Goal: Information Seeking & Learning: Learn about a topic

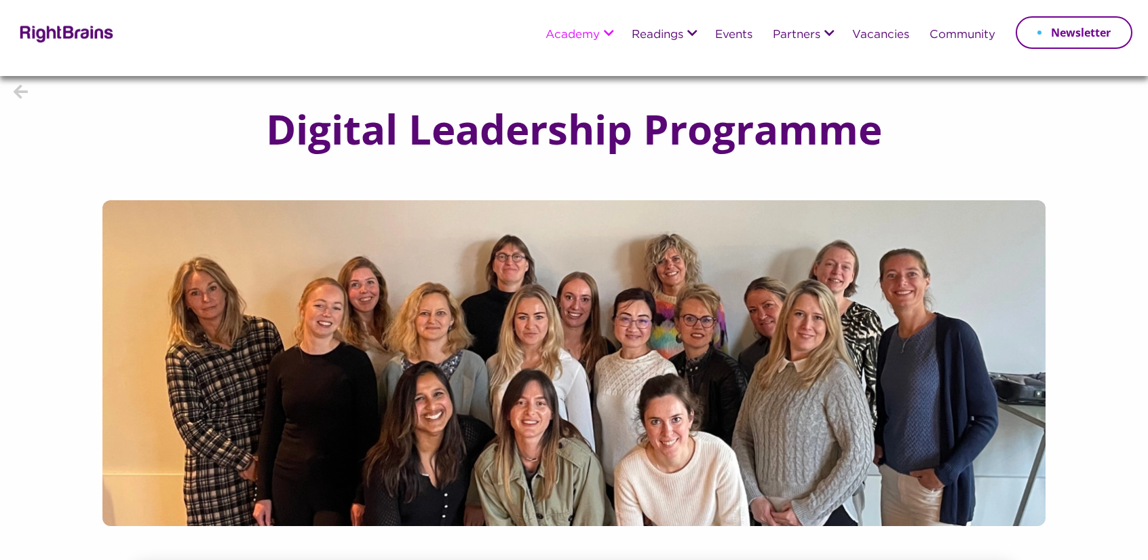
click at [345, 117] on h1 "Digital Leadership Programme" at bounding box center [574, 129] width 671 height 45
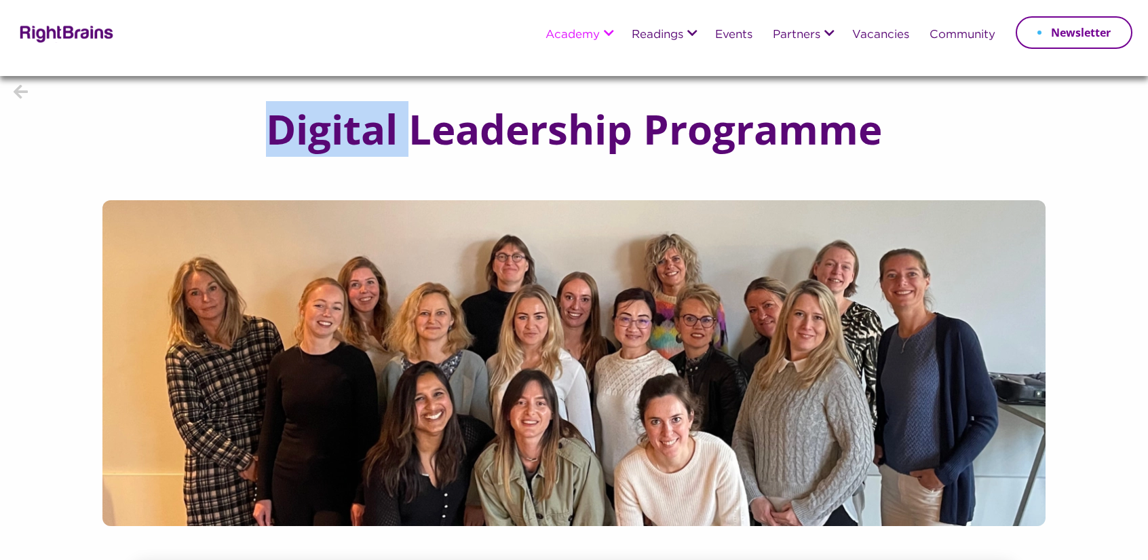
click at [345, 117] on h1 "Digital Leadership Programme" at bounding box center [574, 129] width 671 height 45
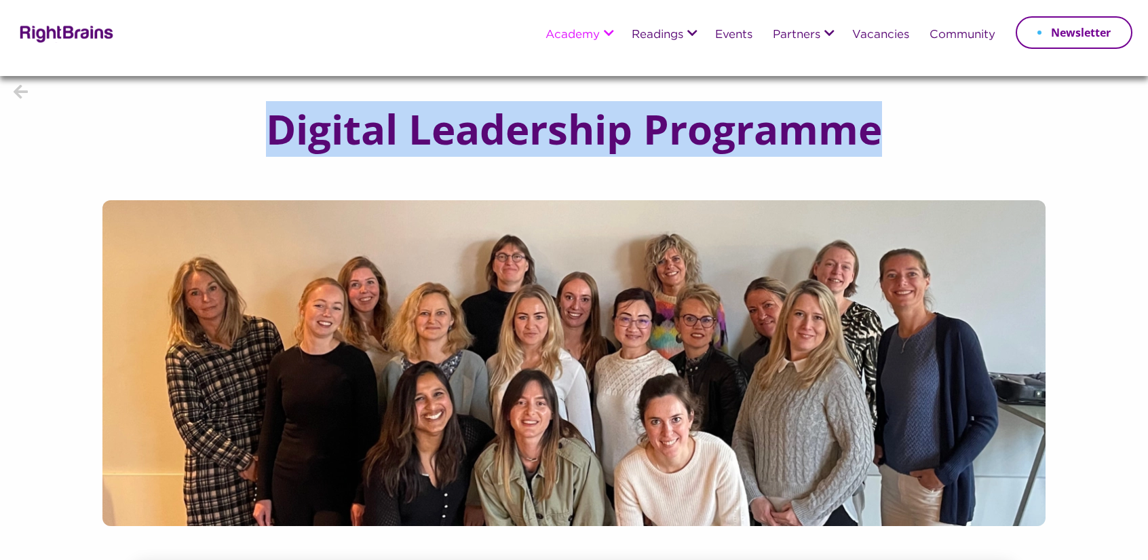
click at [345, 117] on h1 "Digital Leadership Programme" at bounding box center [574, 129] width 671 height 45
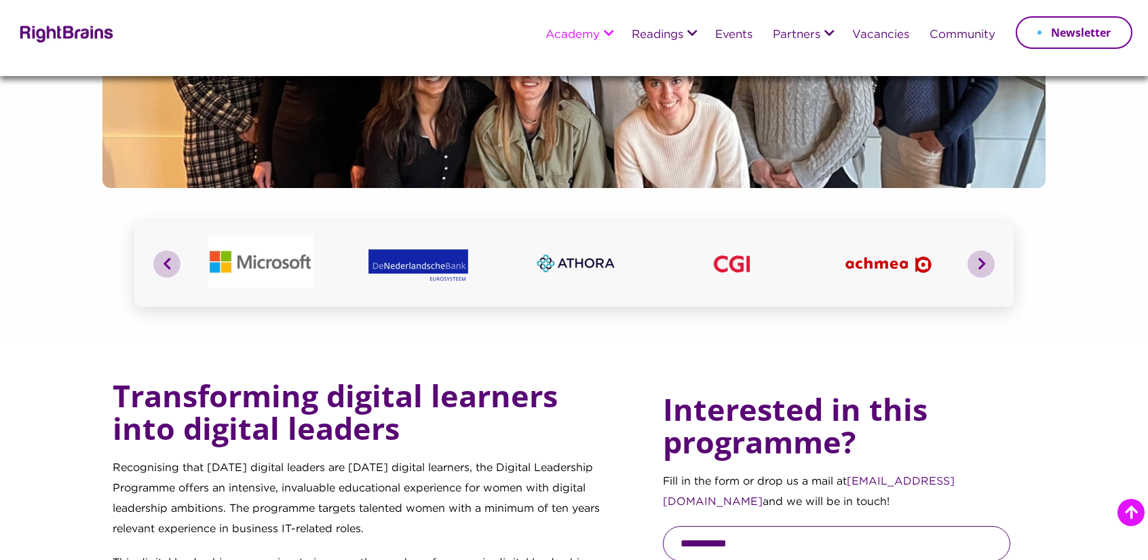
scroll to position [475, 0]
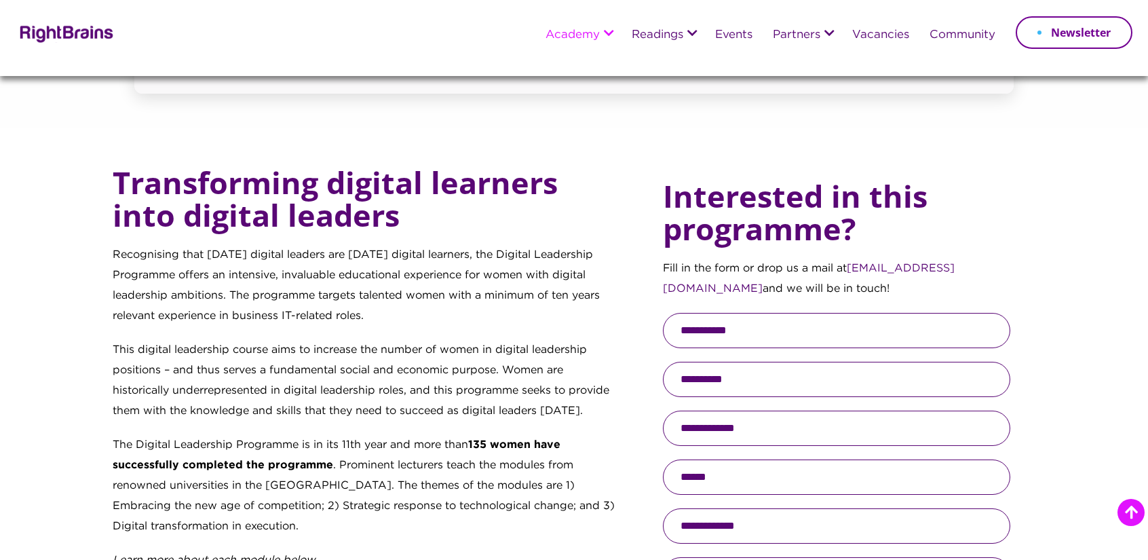
click at [219, 252] on p "Recognising that tomorrow’s digital leaders are today’s digital learners, the D…" at bounding box center [365, 292] width 505 height 95
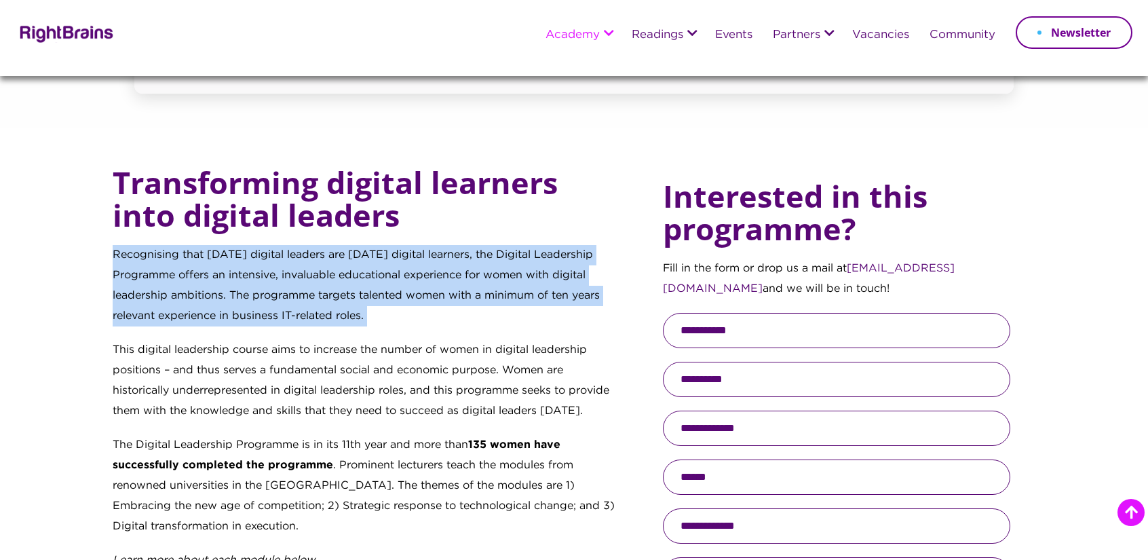
click at [219, 252] on p "Recognising that tomorrow’s digital leaders are today’s digital learners, the D…" at bounding box center [365, 292] width 505 height 95
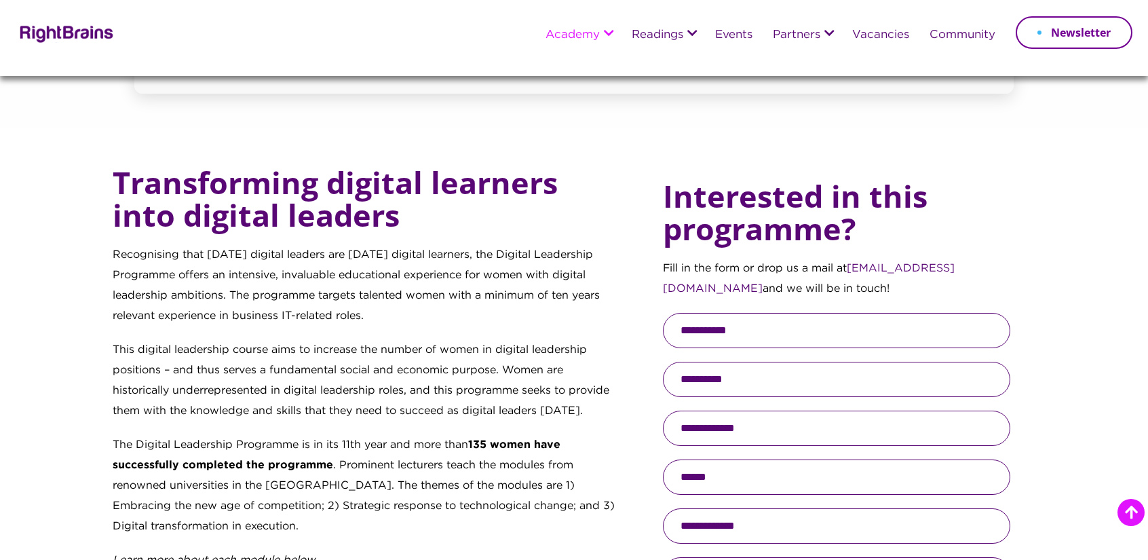
click at [405, 358] on p "This digital leadership course aims to increase the number of women in digital …" at bounding box center [365, 387] width 505 height 95
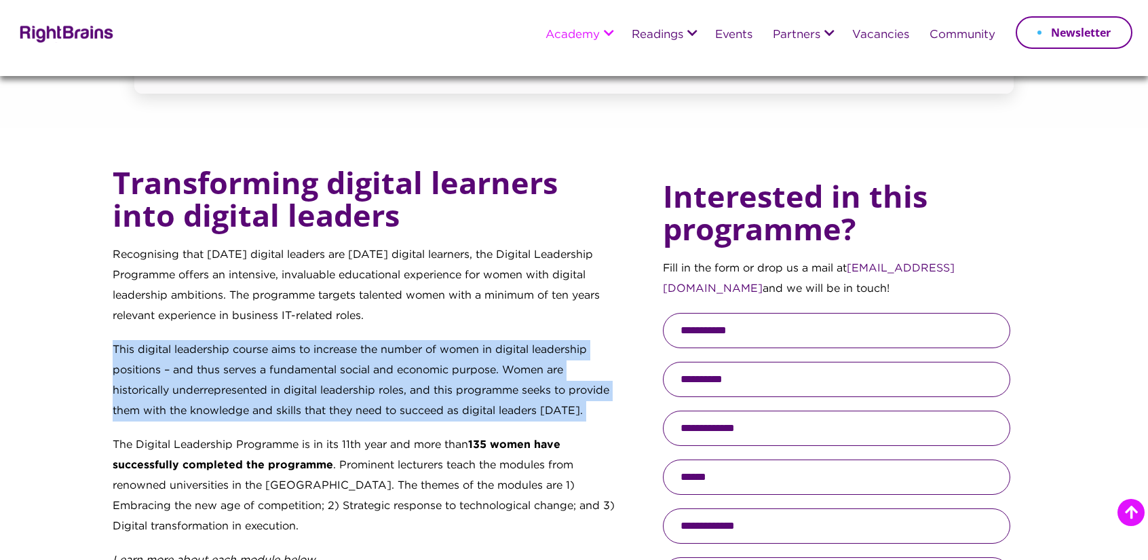
click at [405, 358] on p "This digital leadership course aims to increase the number of women in digital …" at bounding box center [365, 387] width 505 height 95
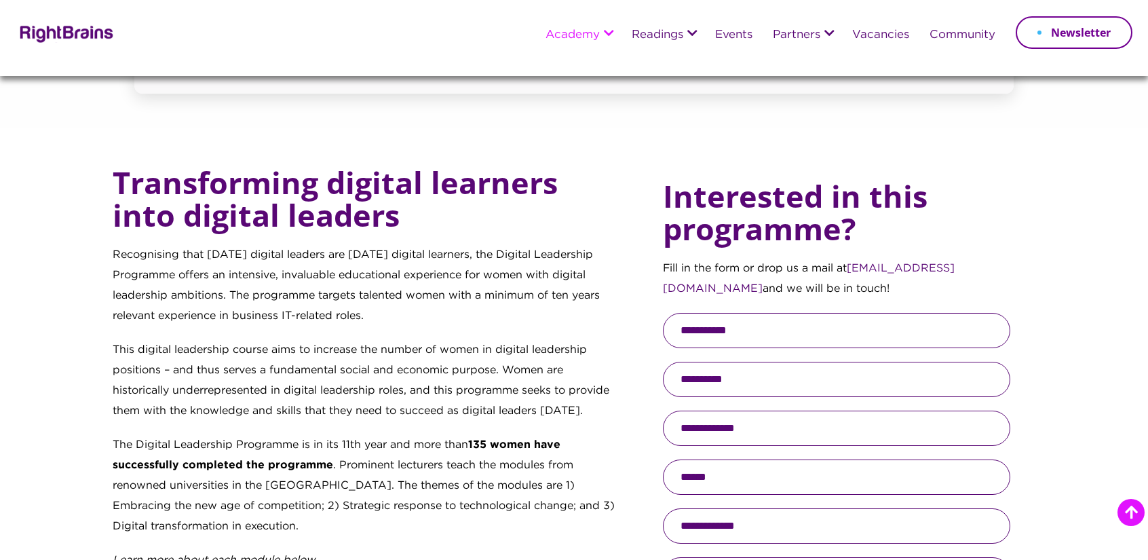
click at [326, 293] on p "Recognising that tomorrow’s digital leaders are today’s digital learners, the D…" at bounding box center [365, 292] width 505 height 95
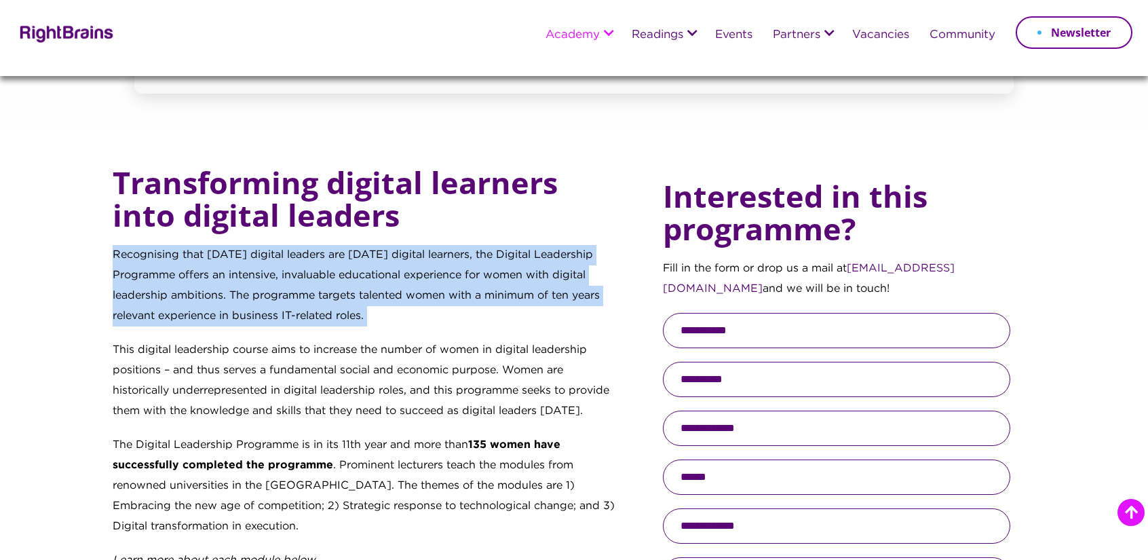
click at [326, 293] on p "Recognising that tomorrow’s digital leaders are today’s digital learners, the D…" at bounding box center [365, 292] width 505 height 95
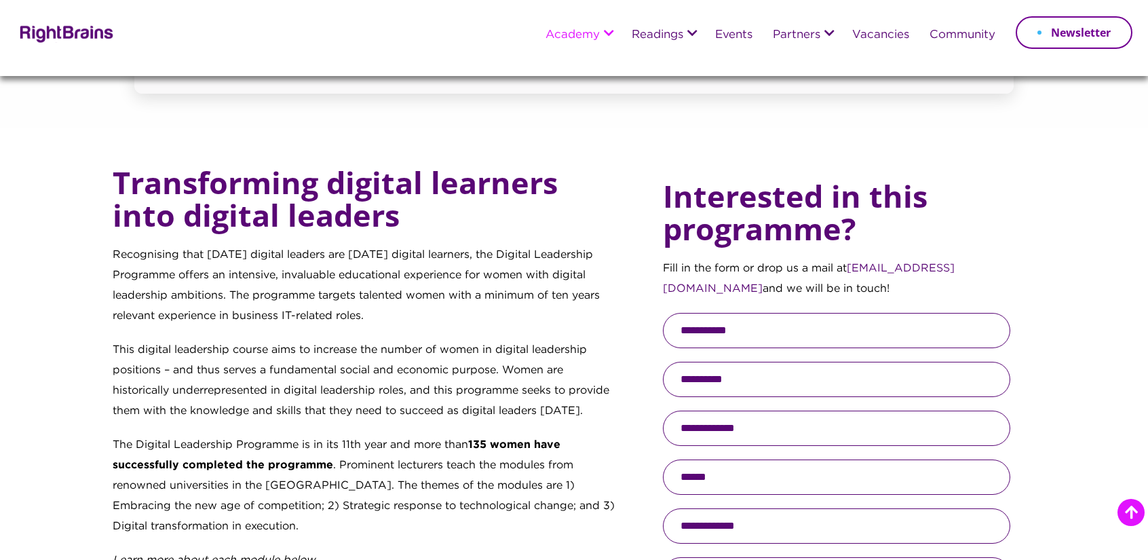
click at [471, 355] on p "This digital leadership course aims to increase the number of women in digital …" at bounding box center [365, 387] width 505 height 95
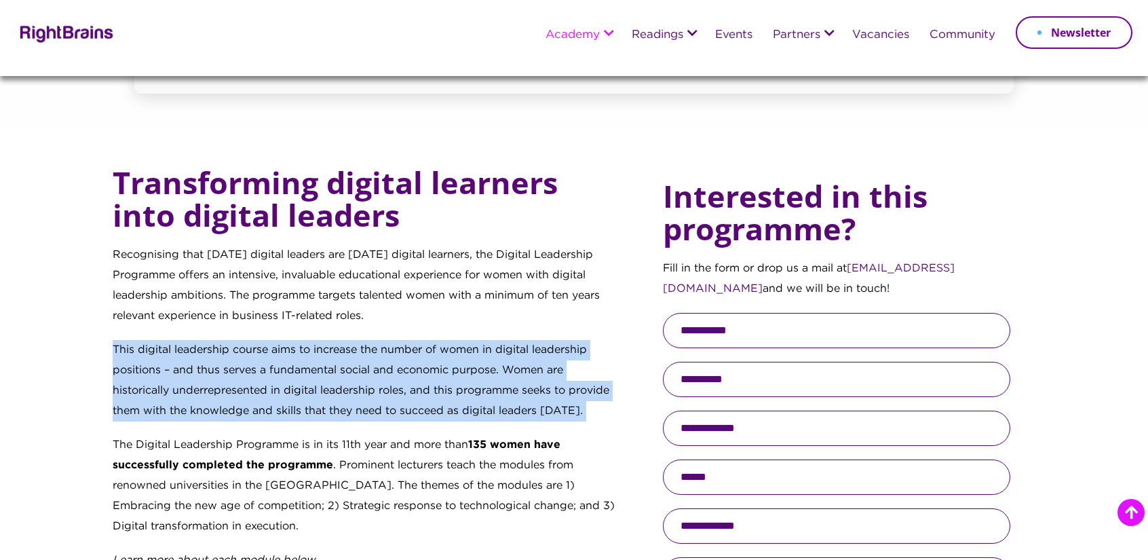
click at [471, 355] on p "This digital leadership course aims to increase the number of women in digital …" at bounding box center [365, 387] width 505 height 95
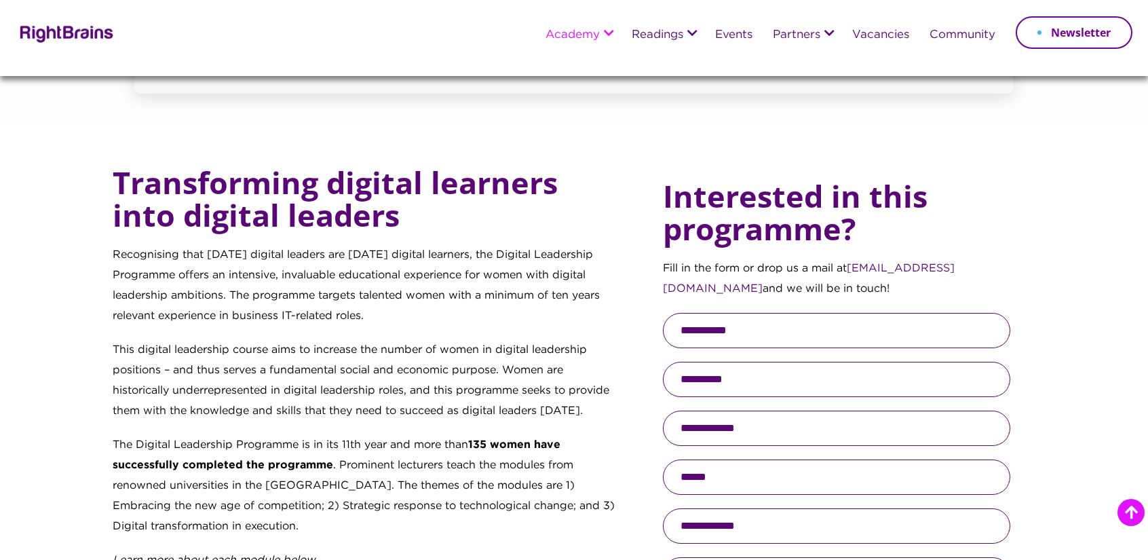
click at [169, 317] on p "Recognising that tomorrow’s digital leaders are today’s digital learners, the D…" at bounding box center [365, 292] width 505 height 95
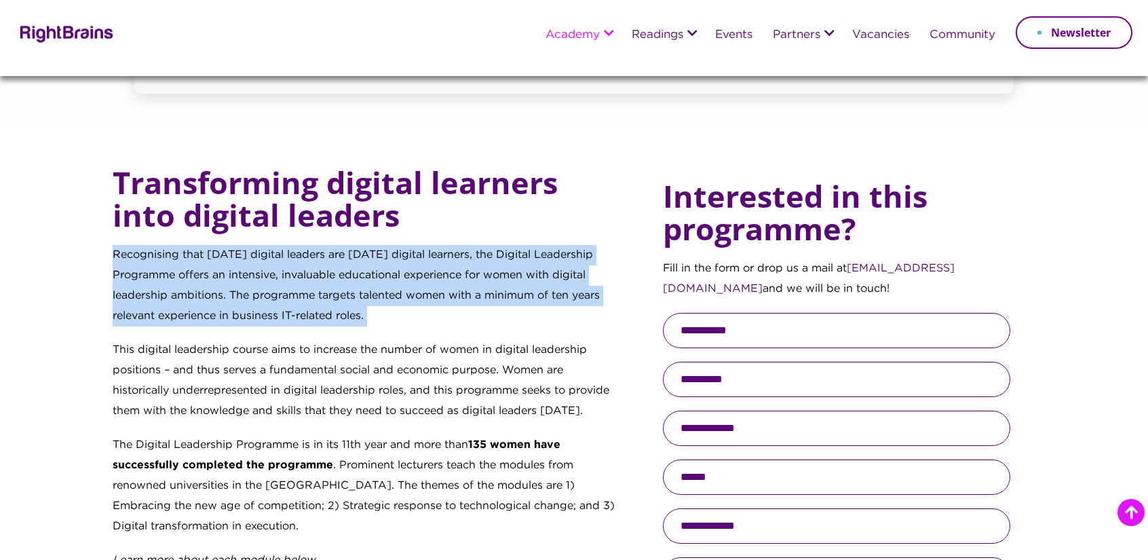
click at [169, 317] on p "Recognising that tomorrow’s digital leaders are today’s digital learners, the D…" at bounding box center [365, 292] width 505 height 95
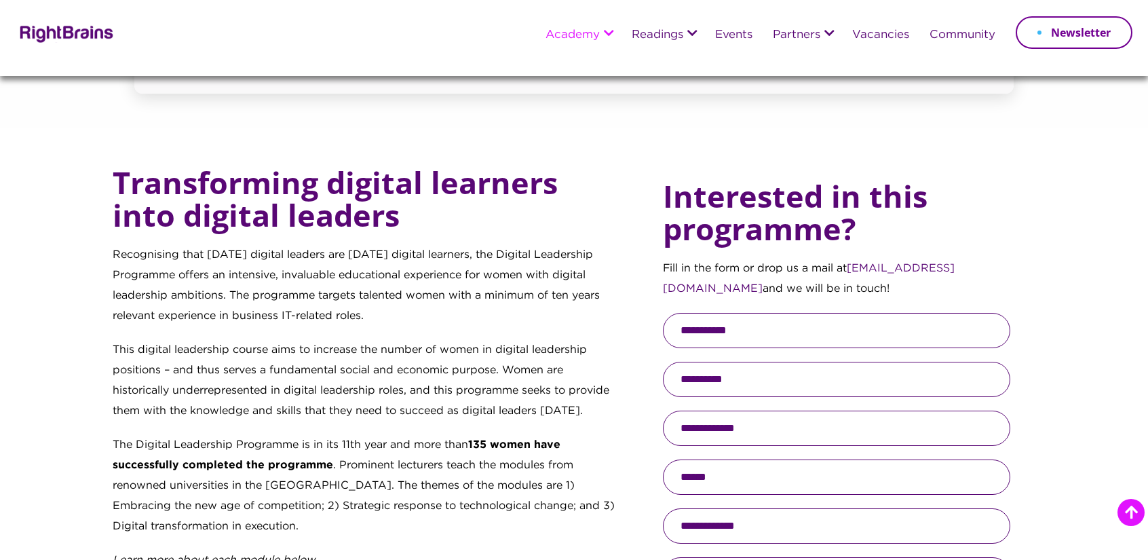
click at [262, 342] on p "This digital leadership course aims to increase the number of women in digital …" at bounding box center [365, 387] width 505 height 95
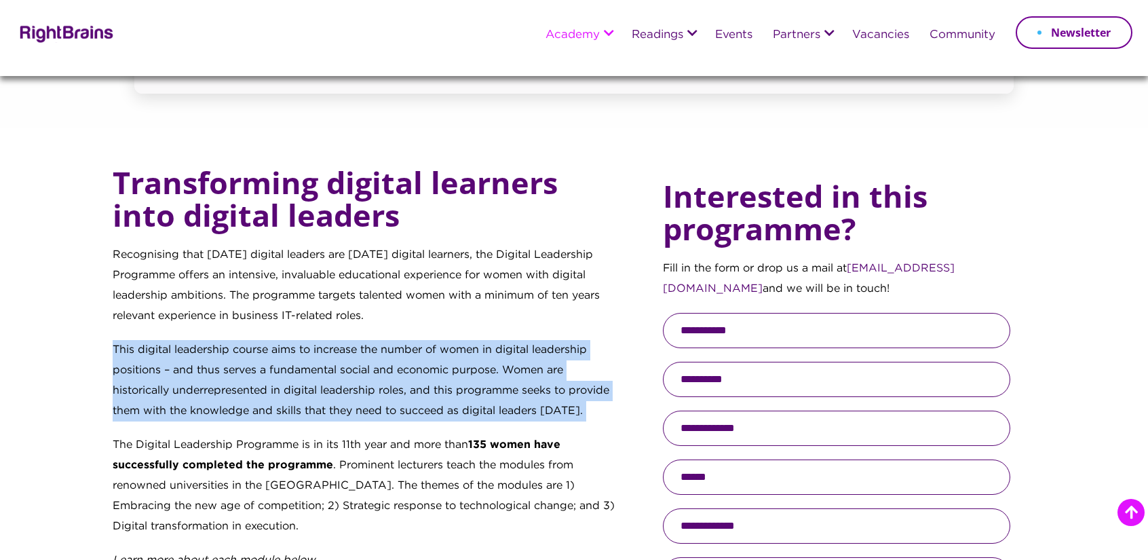
click at [262, 342] on p "This digital leadership course aims to increase the number of women in digital …" at bounding box center [365, 387] width 505 height 95
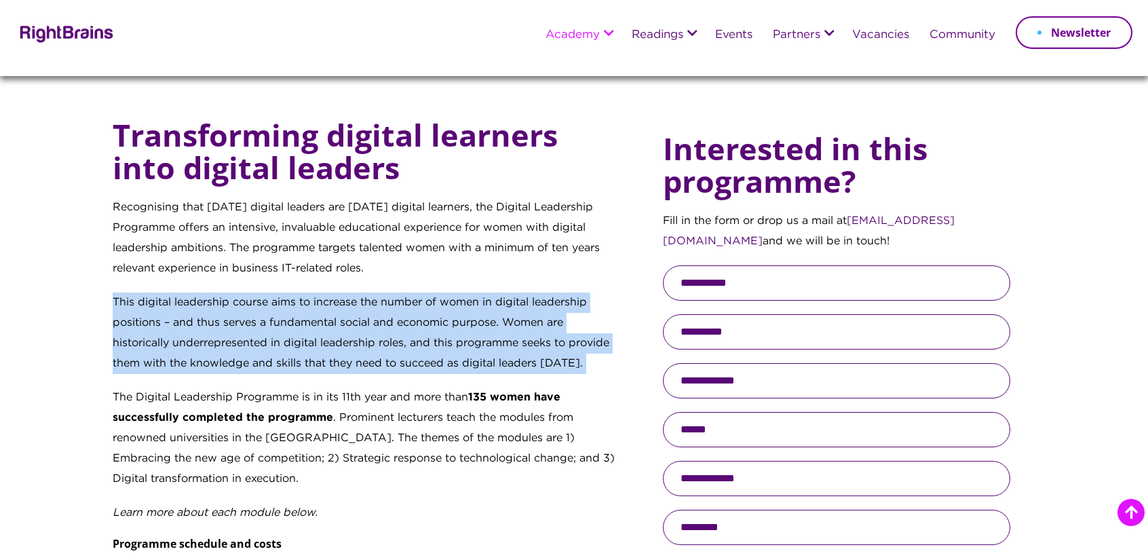
scroll to position [543, 0]
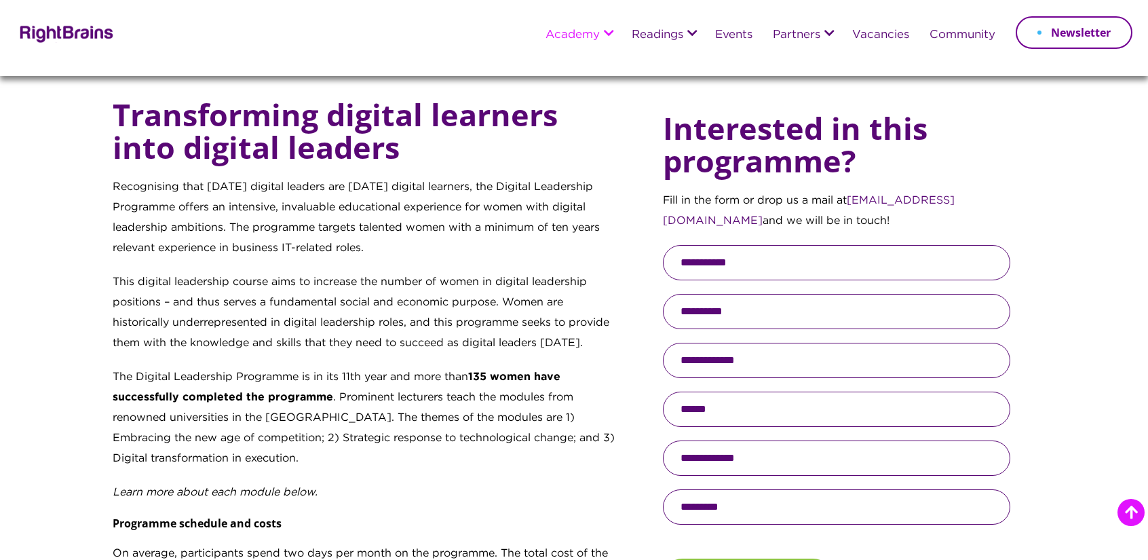
click at [171, 437] on p "The Digital Leadership Programme is in its 11th year and more than 135 women ha…" at bounding box center [365, 424] width 505 height 115
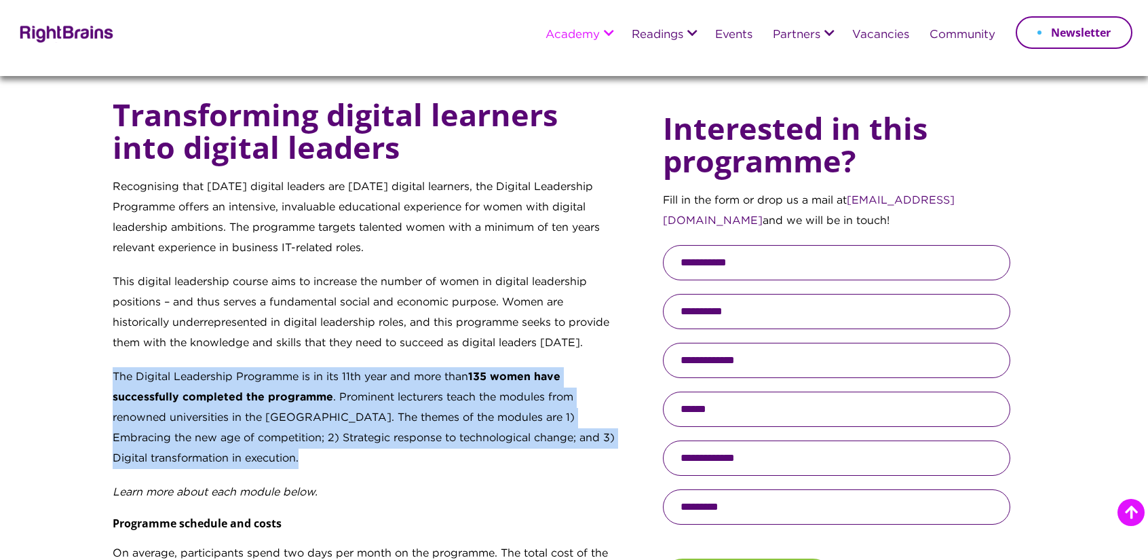
click at [171, 437] on p "The Digital Leadership Programme is in its 11th year and more than 135 women ha…" at bounding box center [365, 424] width 505 height 115
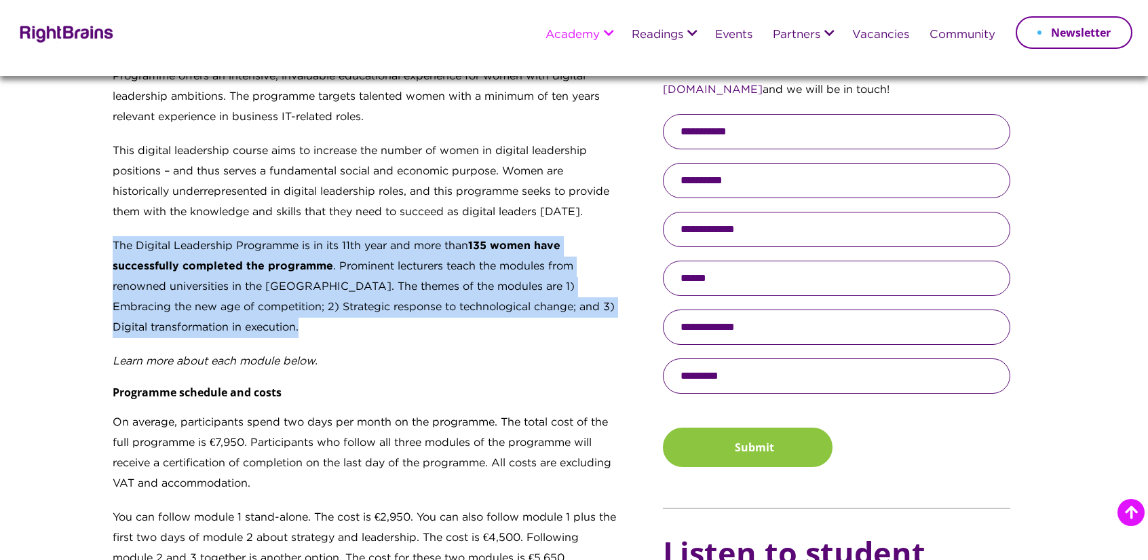
scroll to position [679, 0]
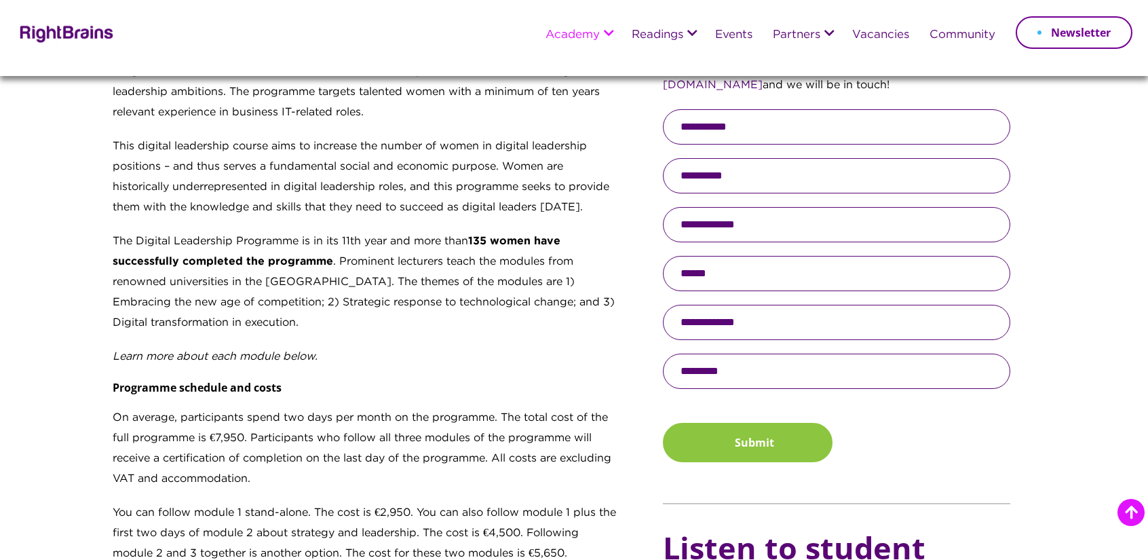
click at [197, 417] on p "On average, participants spend two days per month on the programme. The total c…" at bounding box center [365, 455] width 505 height 95
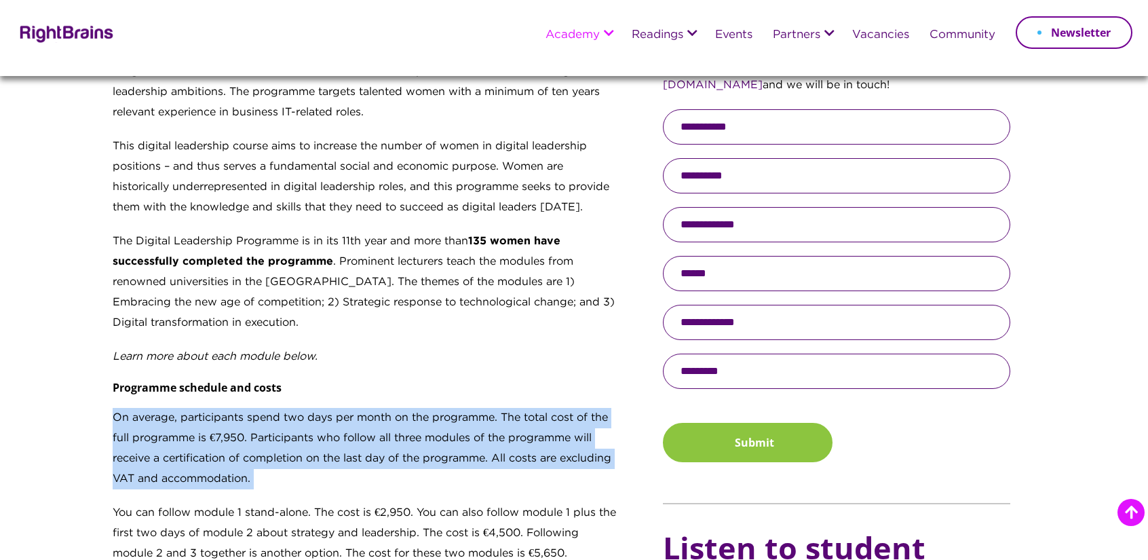
click at [197, 417] on p "On average, participants spend two days per month on the programme. The total c…" at bounding box center [365, 455] width 505 height 95
click at [508, 444] on p "On average, participants spend two days per month on the programme. The total c…" at bounding box center [365, 455] width 505 height 95
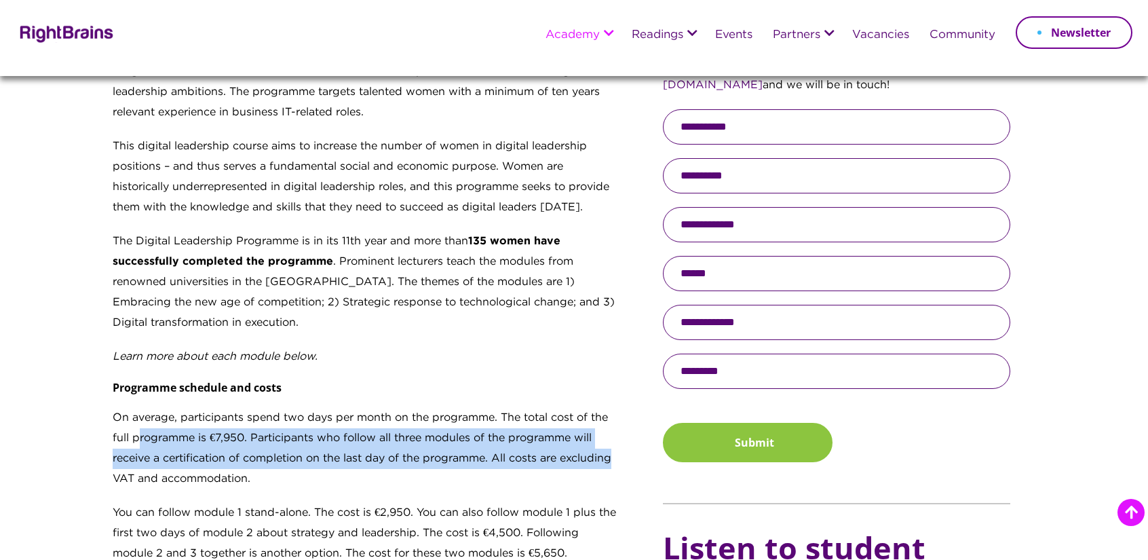
drag, startPoint x: 168, startPoint y: 442, endPoint x: 628, endPoint y: 461, distance: 460.5
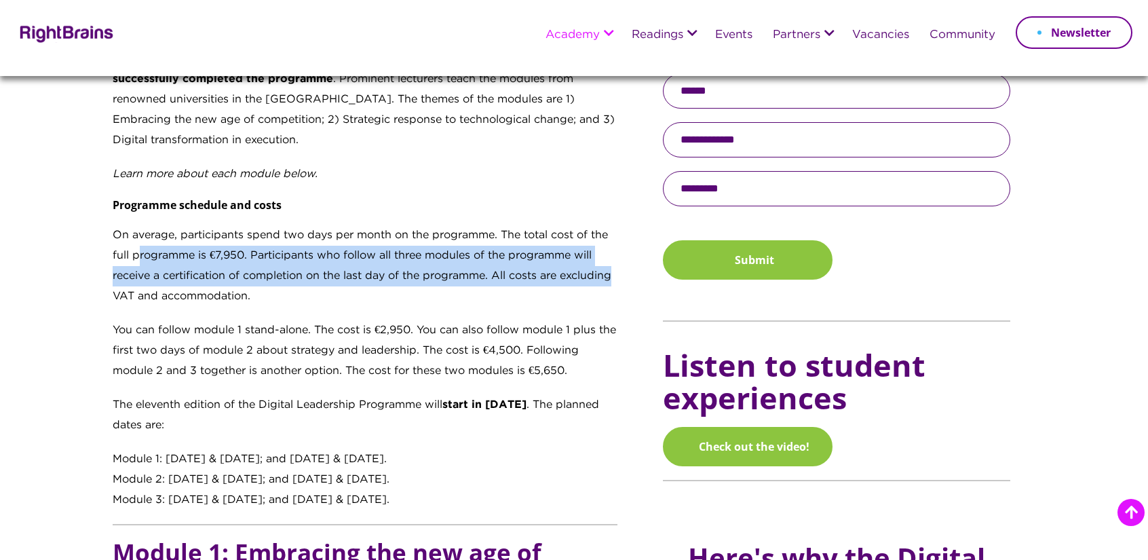
scroll to position [882, 0]
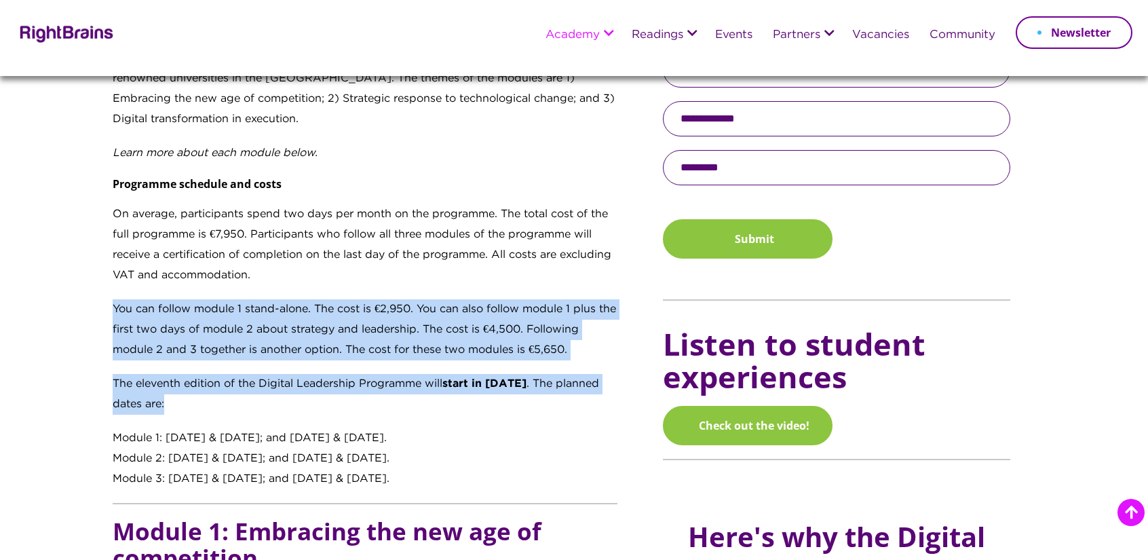
drag, startPoint x: 100, startPoint y: 309, endPoint x: 599, endPoint y: 398, distance: 507.2
click at [599, 398] on section "Transforming digital learners into digital leaders Recognising that tomorrow’s …" at bounding box center [574, 527] width 1148 height 1615
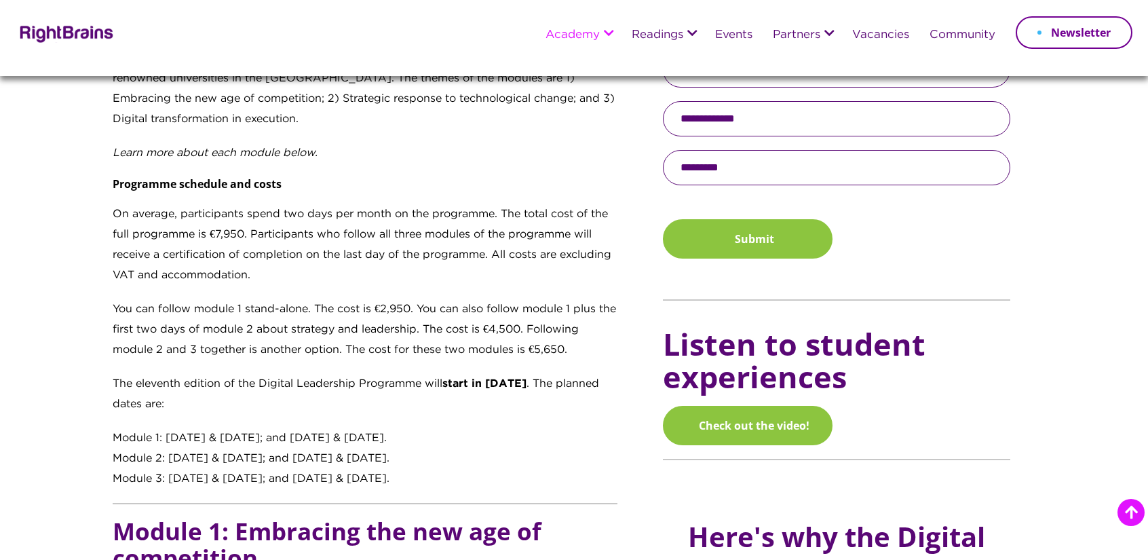
click at [582, 436] on div "Module 1: 14 & 15 October 2025; and 19 & 20 November 2025." at bounding box center [365, 438] width 505 height 20
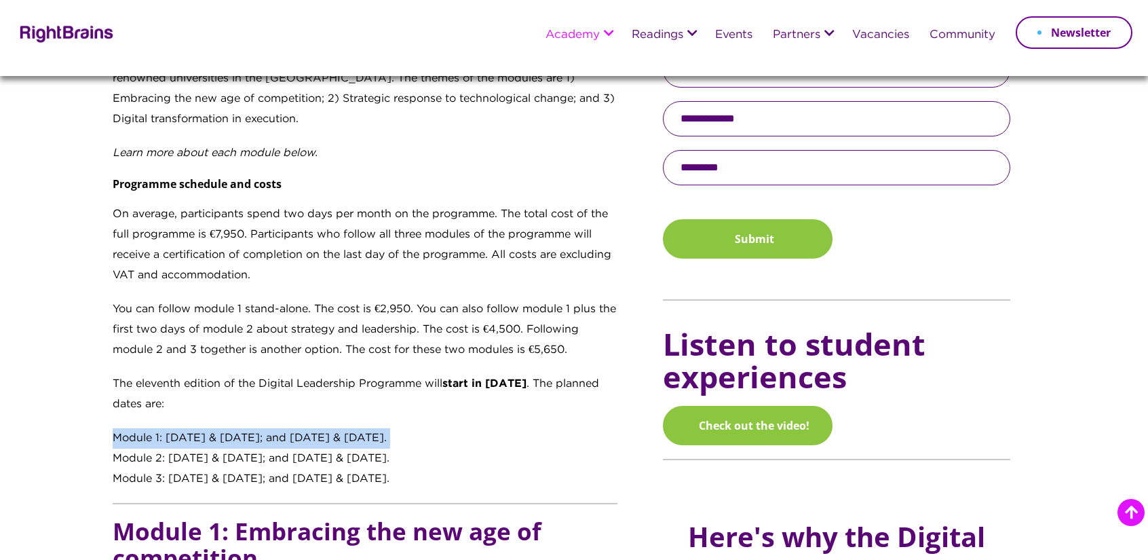
click at [581, 436] on div "Module 1: 14 & 15 October 2025; and 19 & 20 November 2025." at bounding box center [365, 438] width 505 height 20
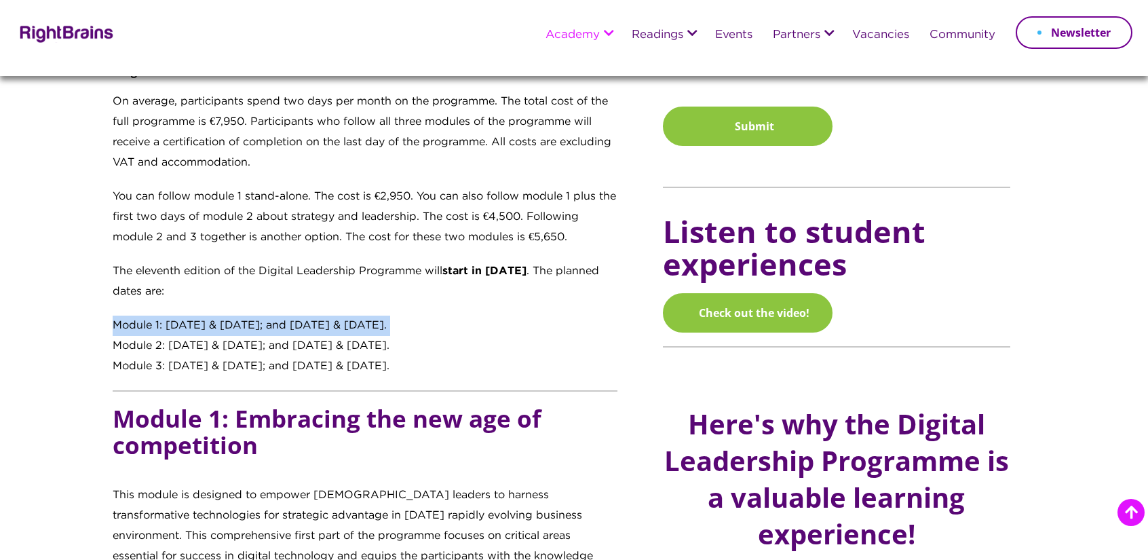
scroll to position [1086, 0]
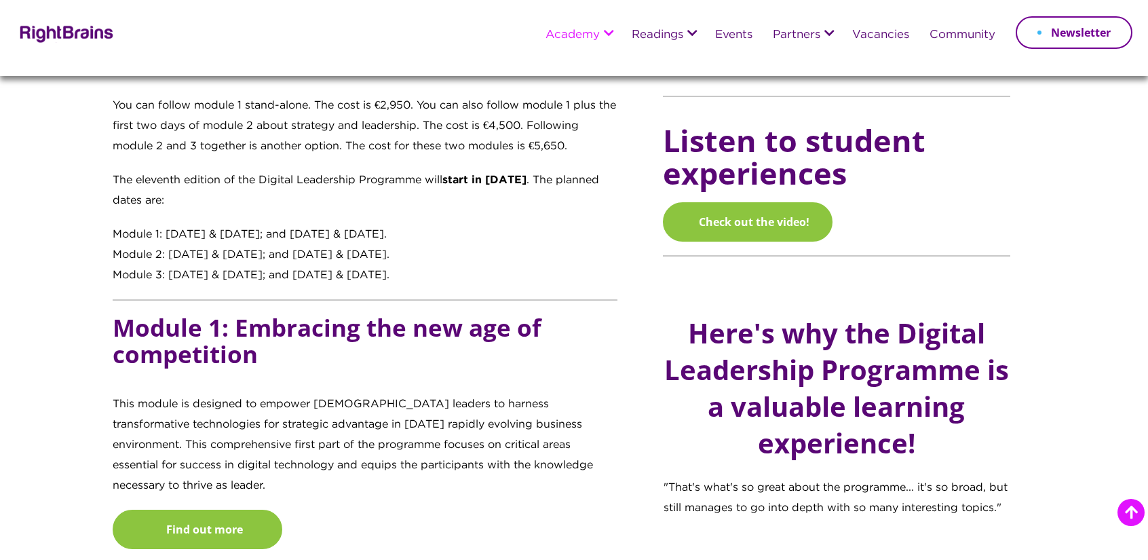
click at [195, 322] on h5 "Module 1: Embracing the new age of competition" at bounding box center [365, 354] width 505 height 80
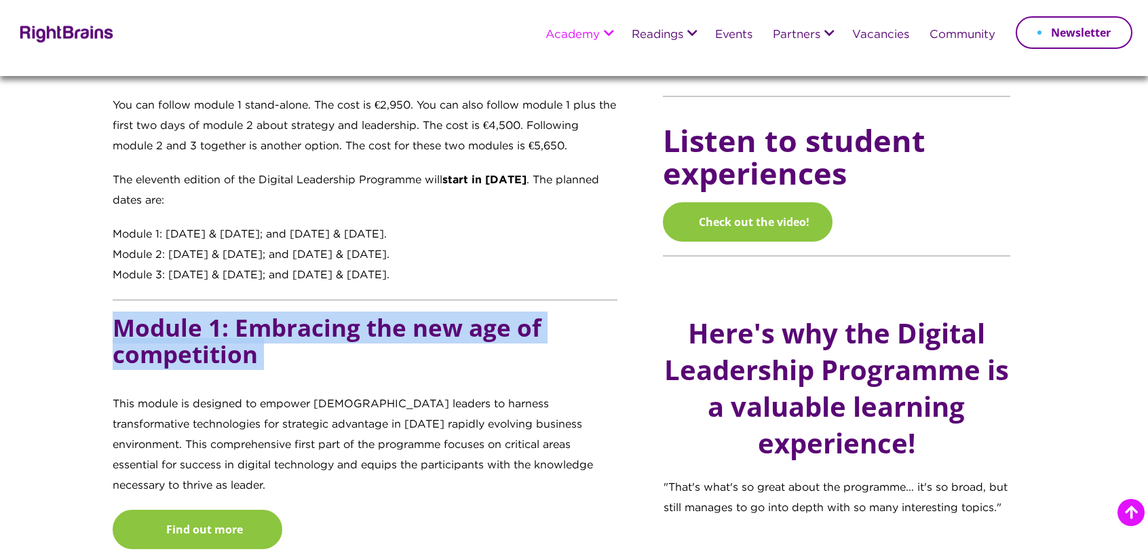
click at [195, 322] on h5 "Module 1: Embracing the new age of competition" at bounding box center [365, 354] width 505 height 80
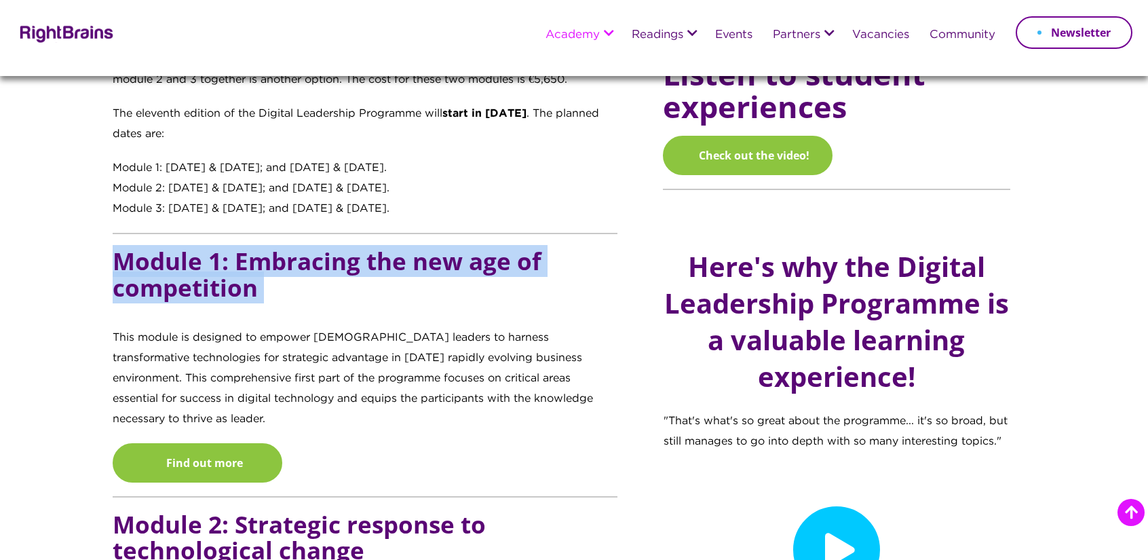
scroll to position [1154, 0]
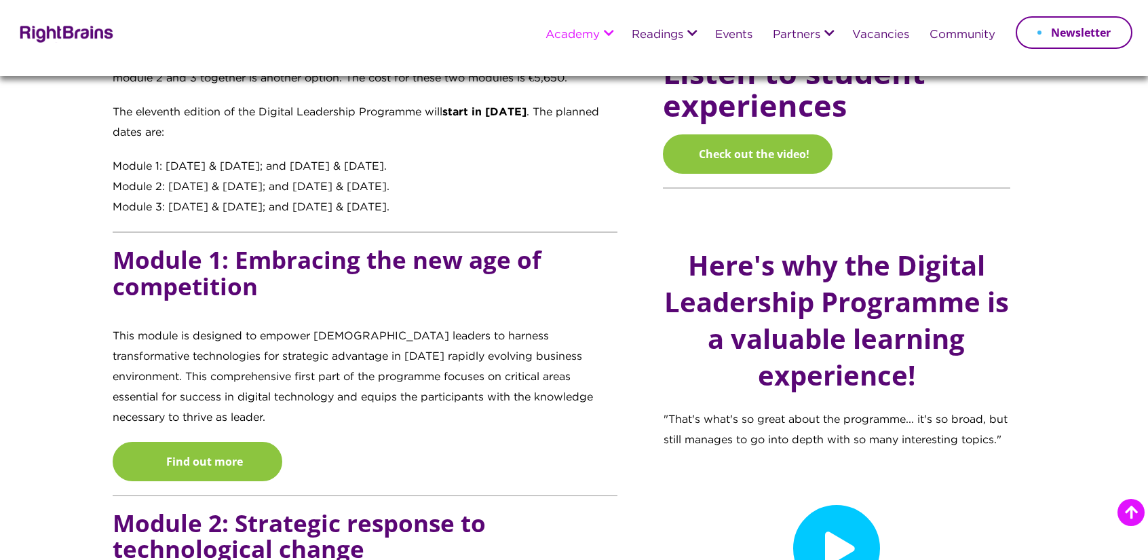
click at [145, 326] on p "This module is designed to empower female leaders to harness transformative tec…" at bounding box center [365, 383] width 505 height 115
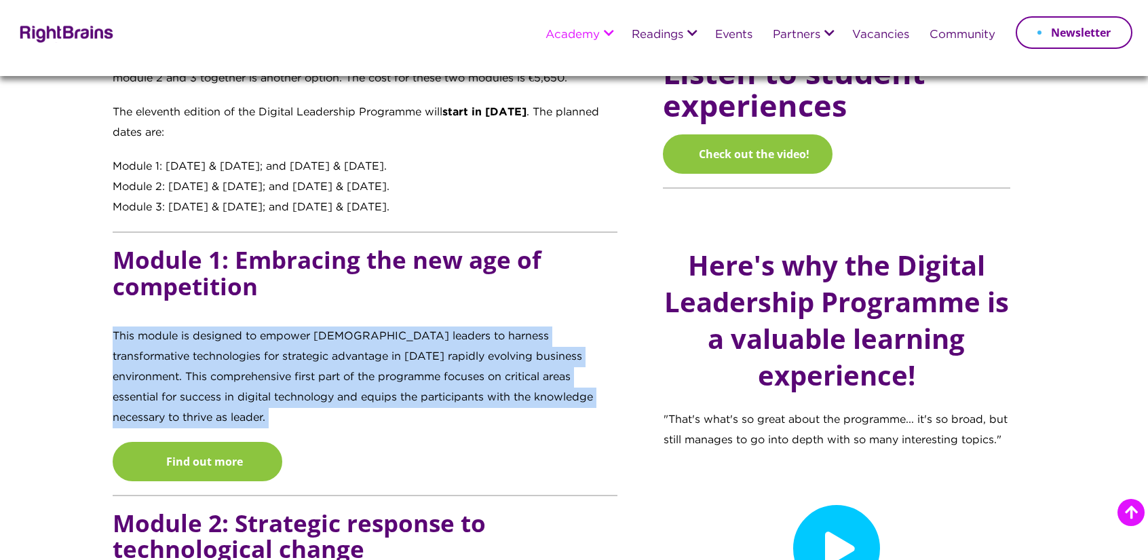
click at [145, 326] on p "This module is designed to empower female leaders to harness transformative tec…" at bounding box center [365, 383] width 505 height 115
click at [483, 377] on p "This module is designed to empower female leaders to harness transformative tec…" at bounding box center [365, 383] width 505 height 115
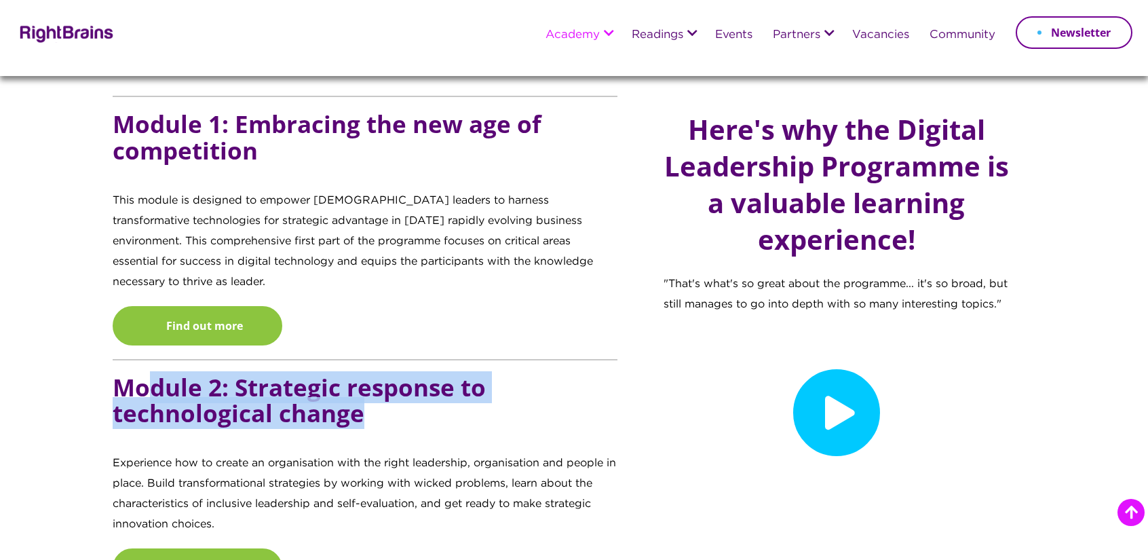
drag, startPoint x: 155, startPoint y: 375, endPoint x: 509, endPoint y: 421, distance: 356.6
click at [509, 421] on h5 "Module 2: Strategic response to technological change" at bounding box center [365, 414] width 505 height 80
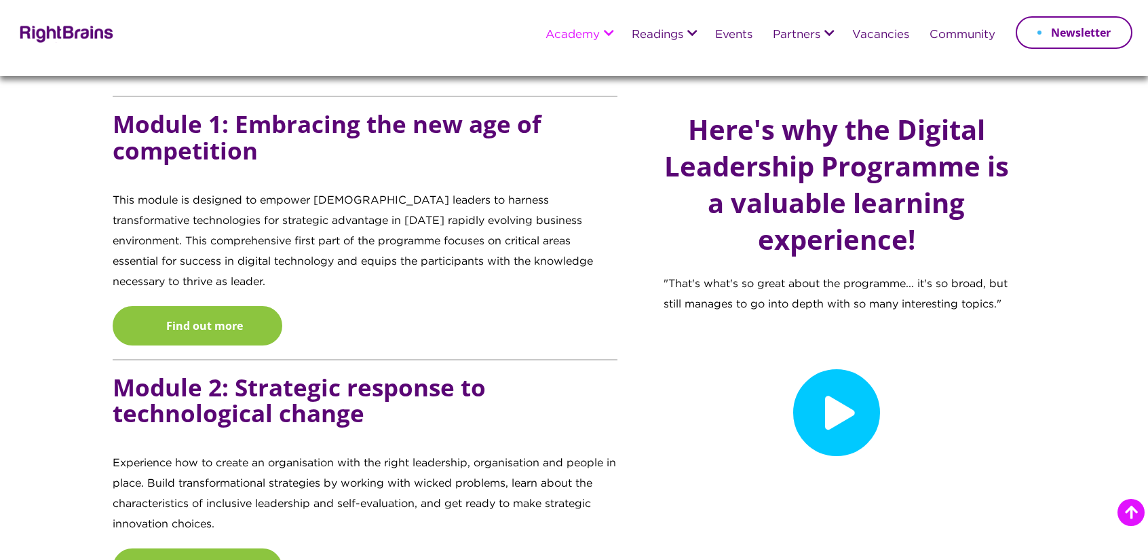
click at [498, 461] on p "Experience how to create an organisation with the right leadership, organisatio…" at bounding box center [365, 500] width 505 height 95
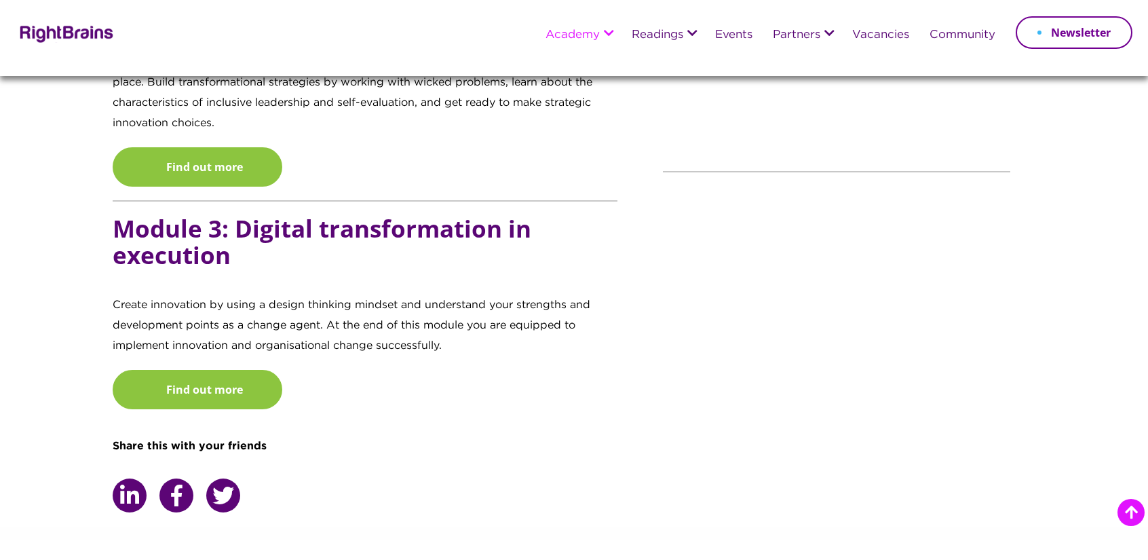
scroll to position [1697, 0]
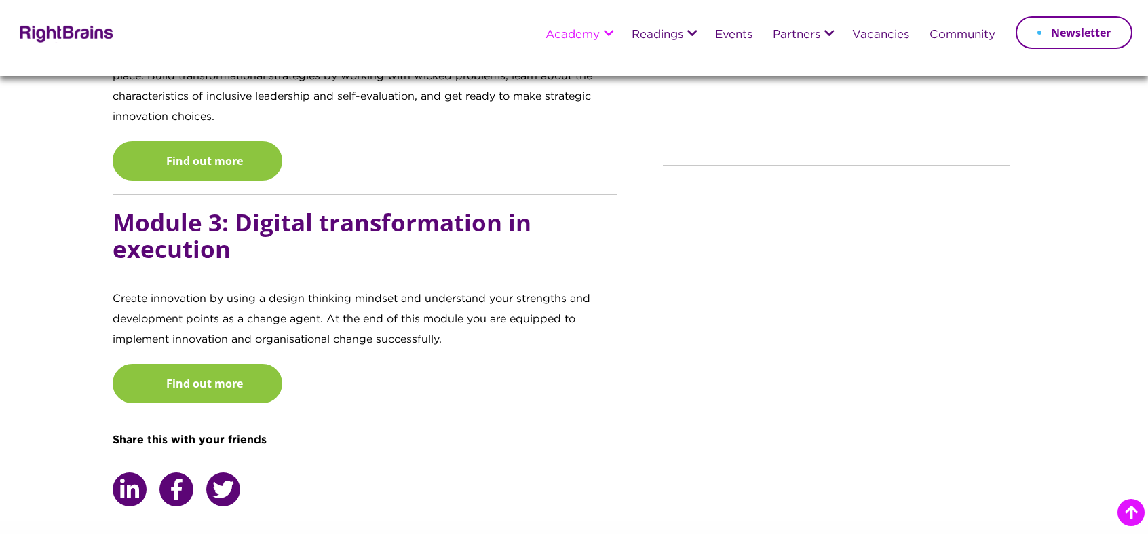
click at [277, 300] on p "Create innovation by using a design thinking mindset and understand your streng…" at bounding box center [365, 326] width 505 height 75
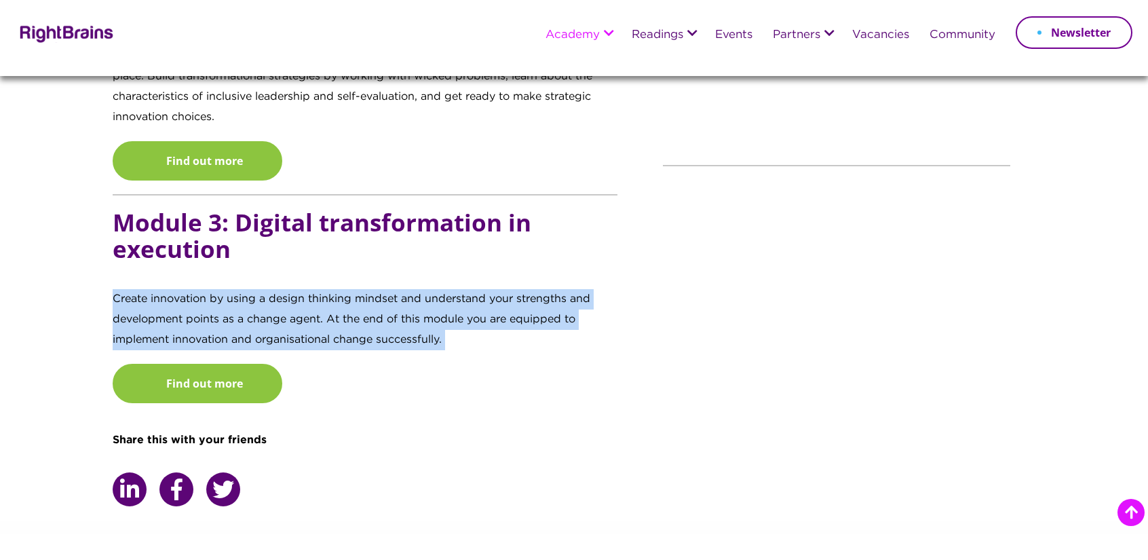
click at [277, 300] on p "Create innovation by using a design thinking mindset and understand your streng…" at bounding box center [365, 326] width 505 height 75
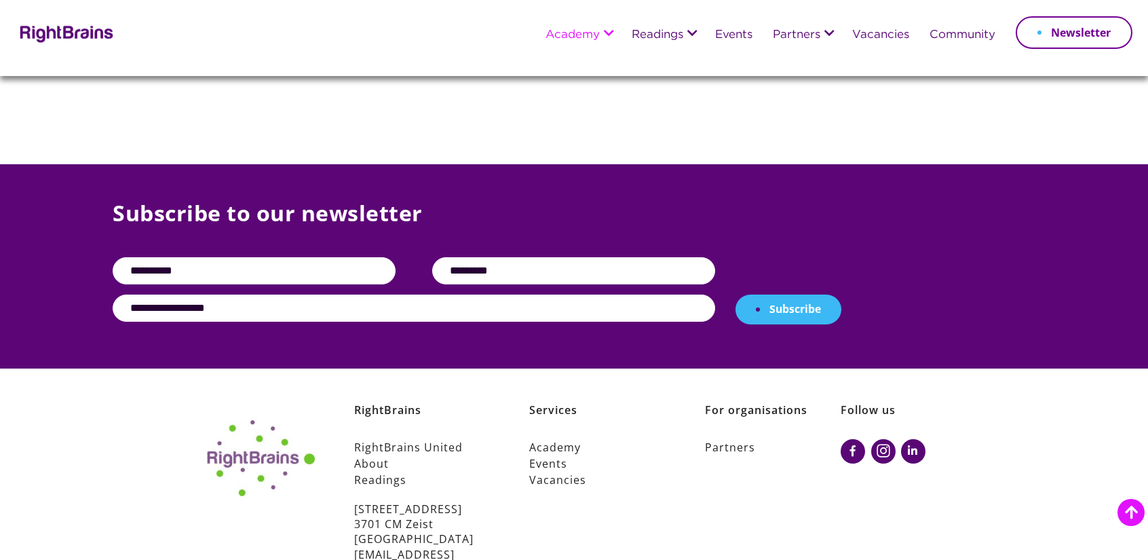
scroll to position [2503, 0]
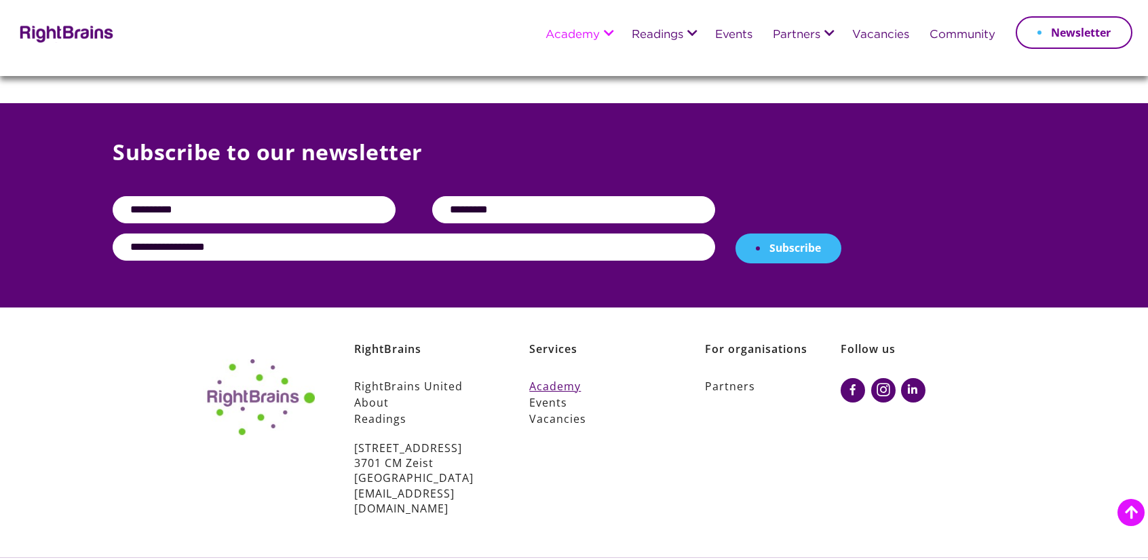
click at [558, 378] on link "Academy" at bounding box center [597, 386] width 136 height 16
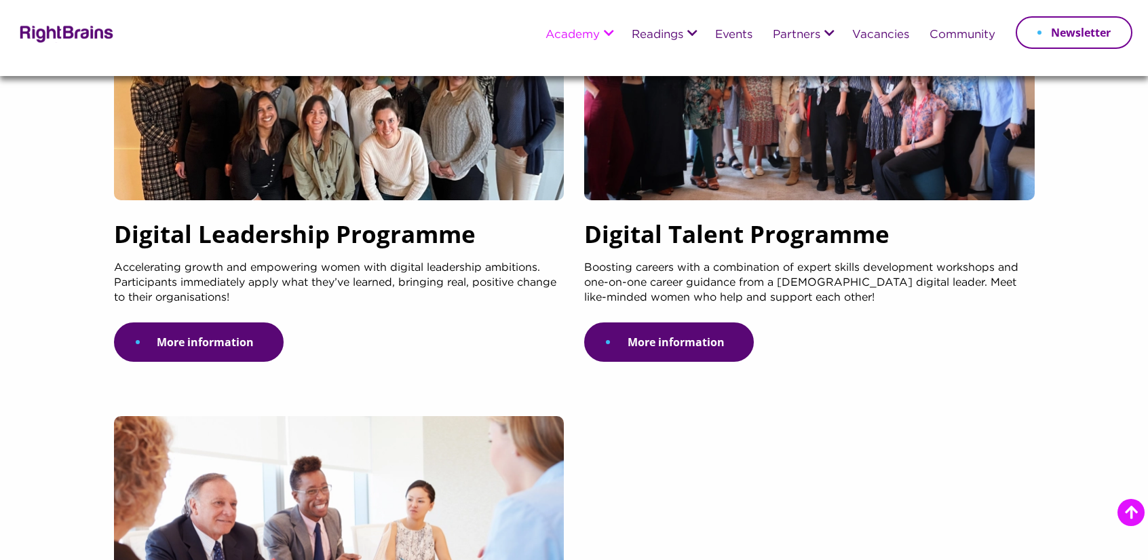
scroll to position [136, 0]
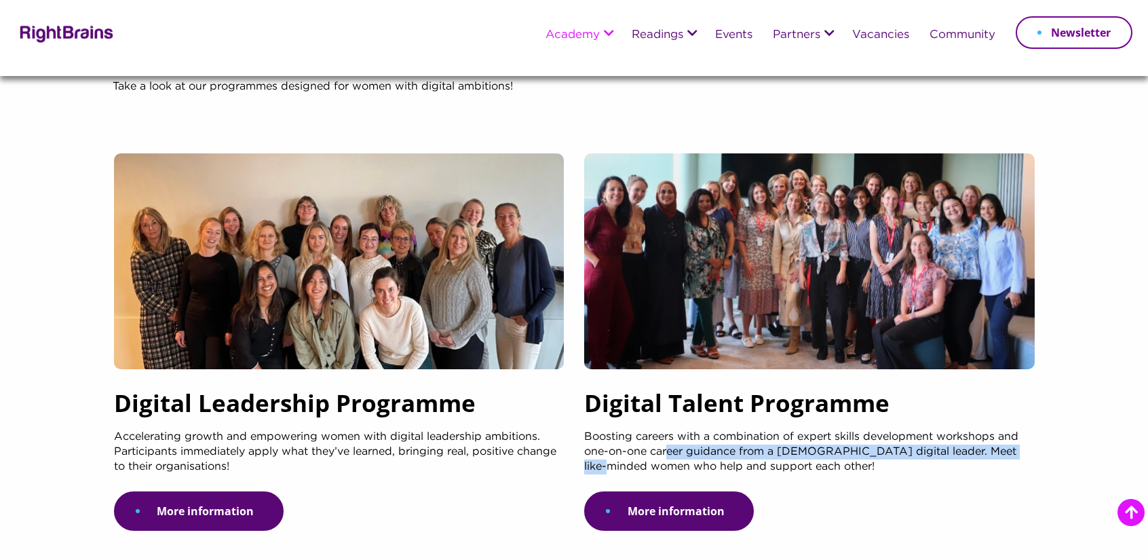
drag, startPoint x: 675, startPoint y: 448, endPoint x: 1105, endPoint y: 455, distance: 430.3
click at [1105, 455] on section "RightBrains academy Learn and boost your digital career. Many successful indivi…" at bounding box center [574, 446] width 1148 height 1165
click at [941, 481] on p "Boosting careers with a combination of expert skills development workshops and …" at bounding box center [809, 461] width 451 height 62
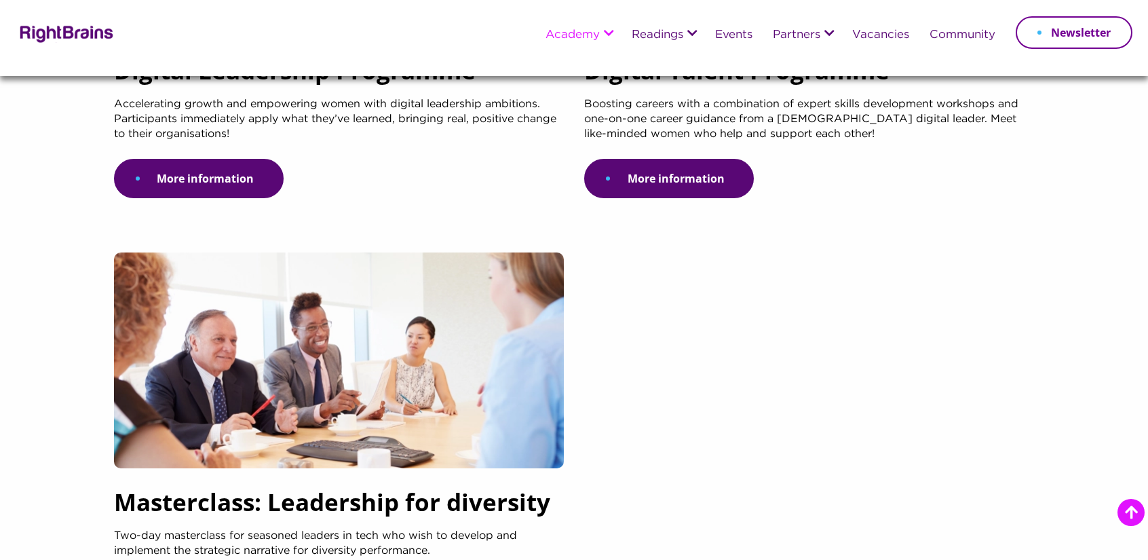
scroll to position [611, 0]
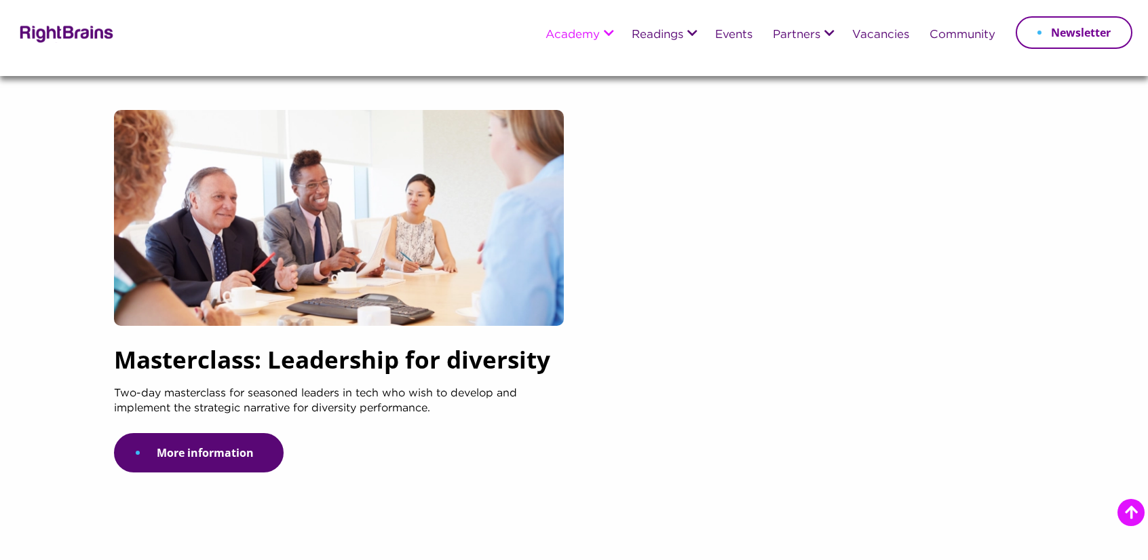
click at [379, 354] on h5 "Masterclass: Leadership for diversity" at bounding box center [339, 366] width 451 height 40
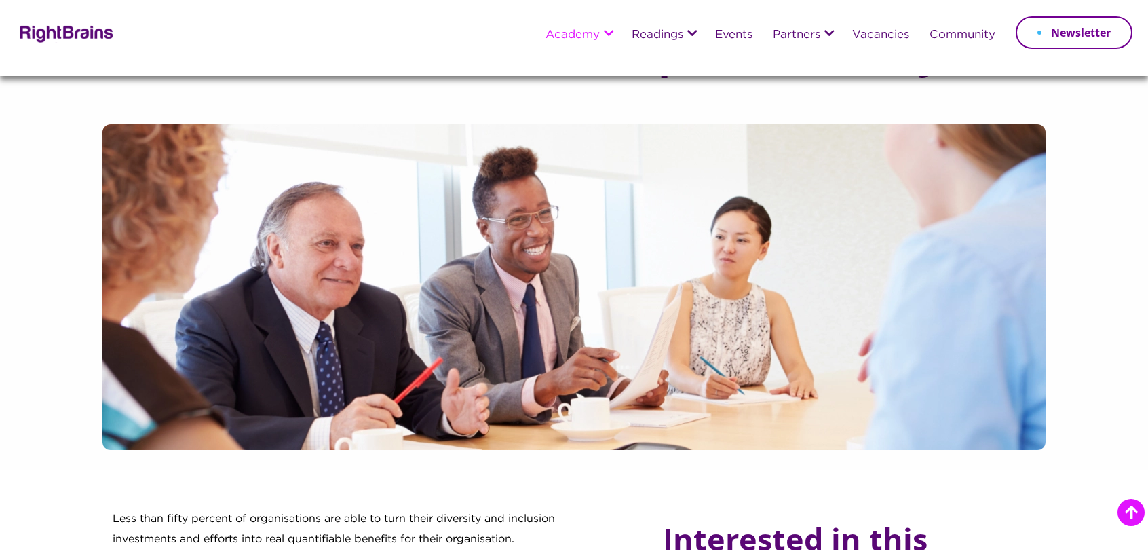
scroll to position [475, 0]
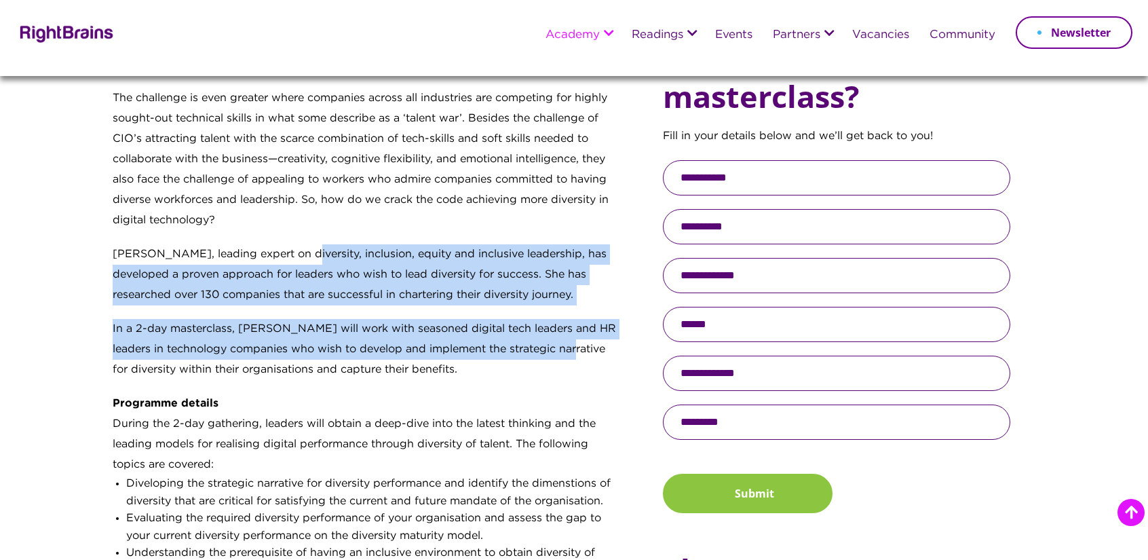
click at [620, 342] on div "Less than fifty percent of organisations are able to turn their diversity and i…" at bounding box center [378, 501] width 530 height 935
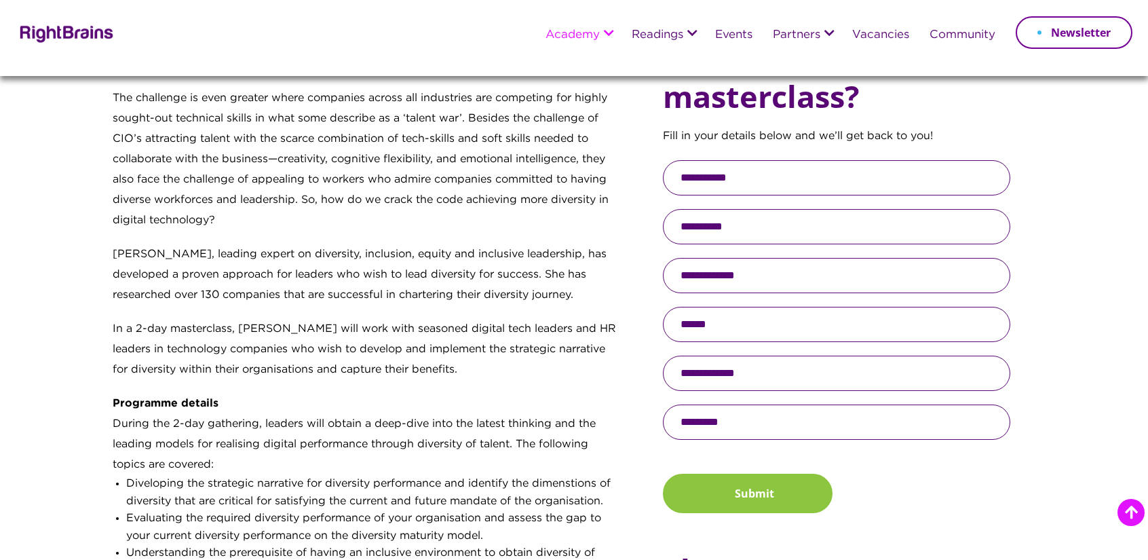
click at [155, 366] on p "In a 2-day masterclass, [PERSON_NAME] will work with seasoned digital tech lead…" at bounding box center [365, 356] width 505 height 75
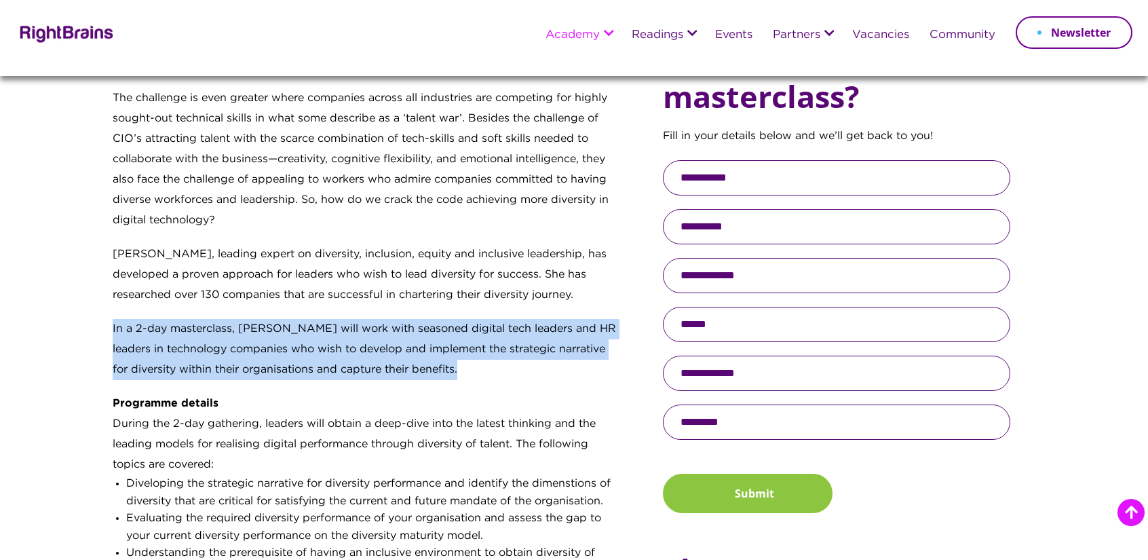
click at [155, 366] on p "In a 2-day masterclass, [PERSON_NAME] will work with seasoned digital tech lead…" at bounding box center [365, 356] width 505 height 75
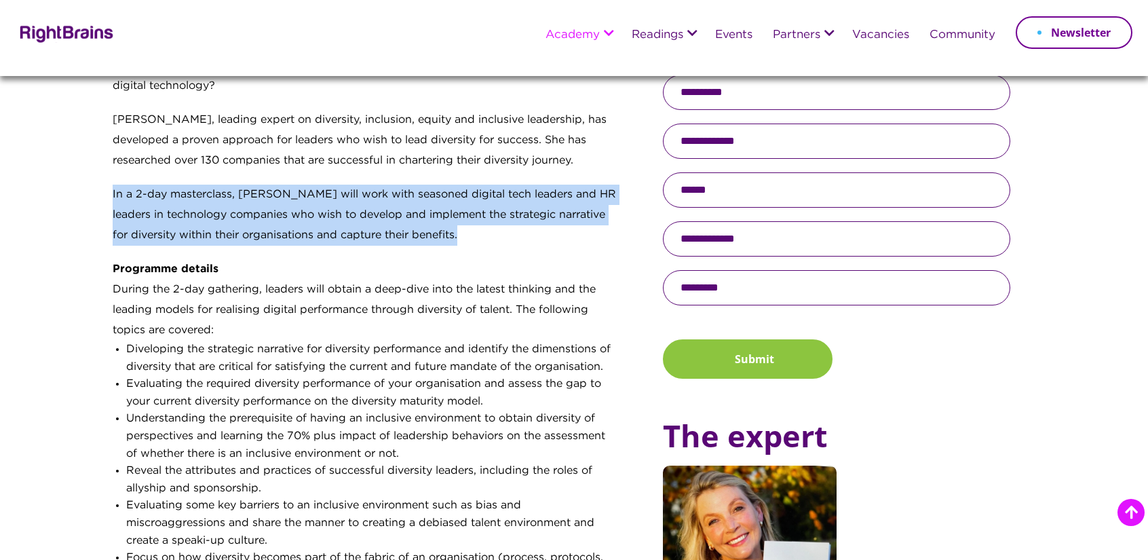
scroll to position [611, 0]
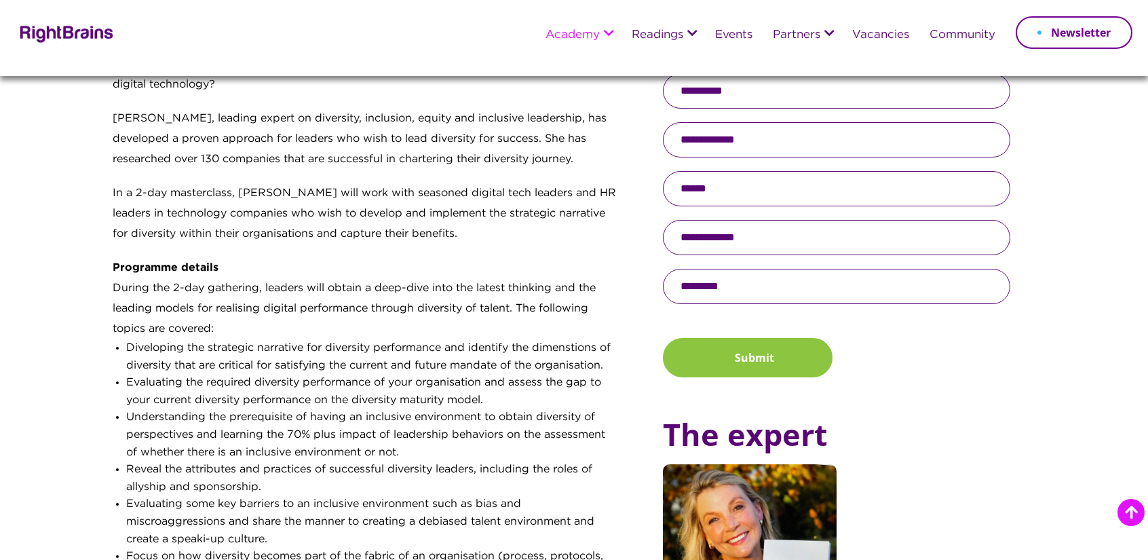
click at [220, 318] on div "During the 2-day gathering, leaders will obtain a deep-dive into the latest thi…" at bounding box center [365, 308] width 505 height 61
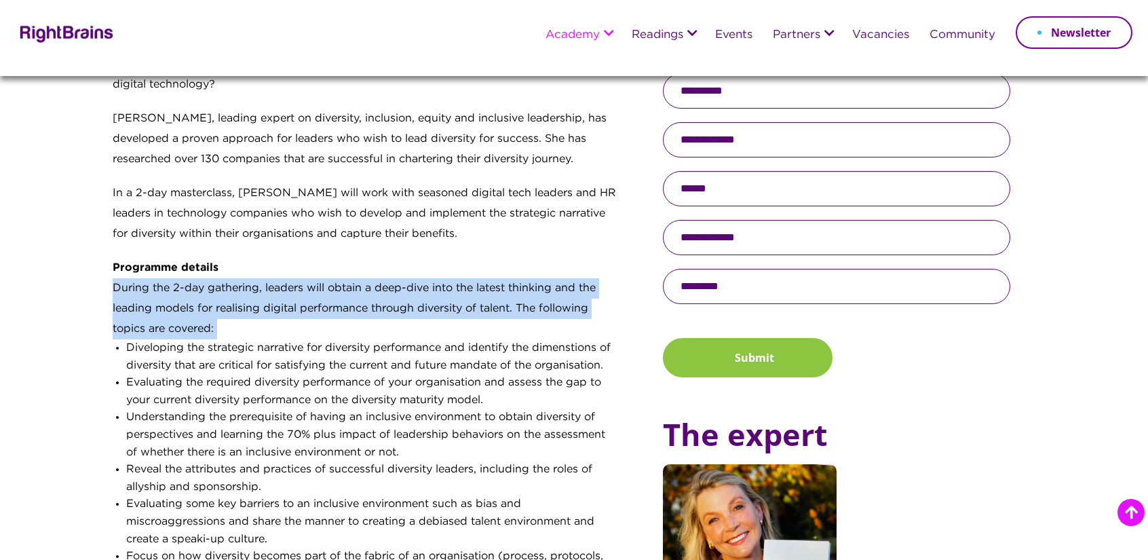
click at [220, 318] on div "During the 2-day gathering, leaders will obtain a deep-dive into the latest thi…" at bounding box center [365, 308] width 505 height 61
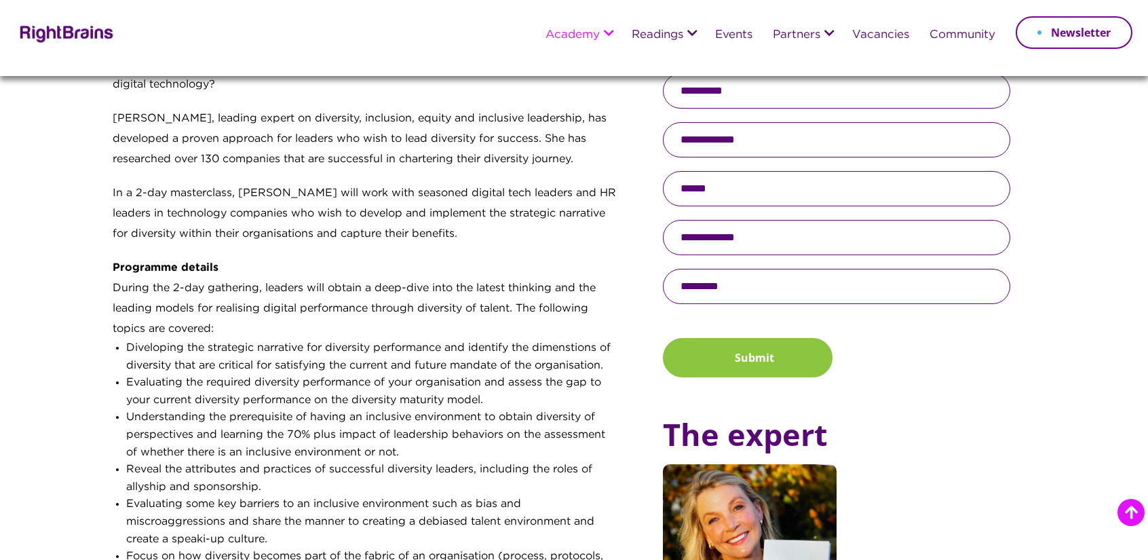
click at [145, 347] on li "Diveloping the strategic narrative for diversity performance and identify the d…" at bounding box center [371, 356] width 491 height 35
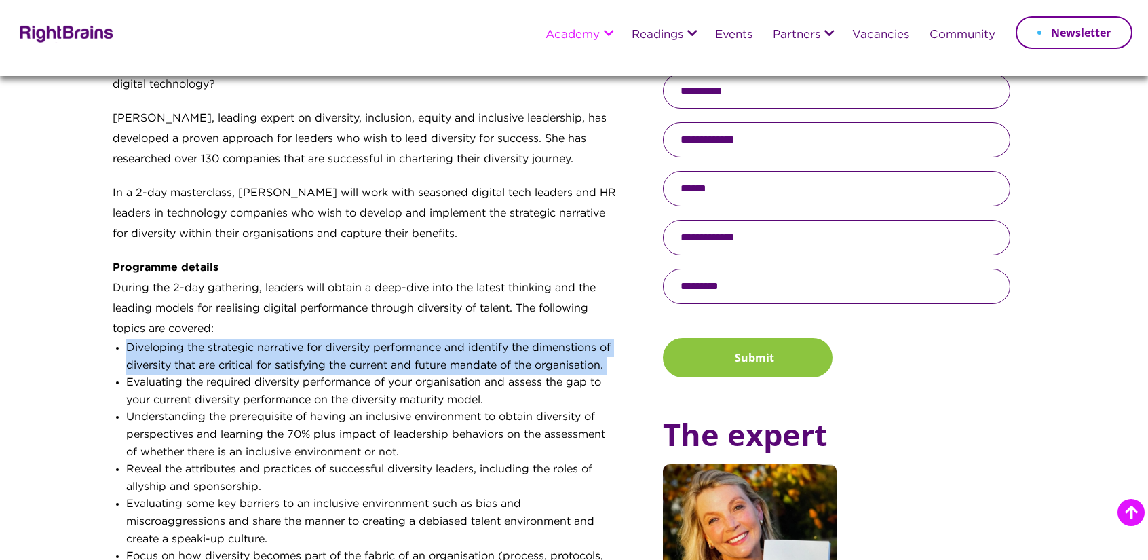
click at [145, 347] on li "Diveloping the strategic narrative for diversity performance and identify the d…" at bounding box center [371, 356] width 491 height 35
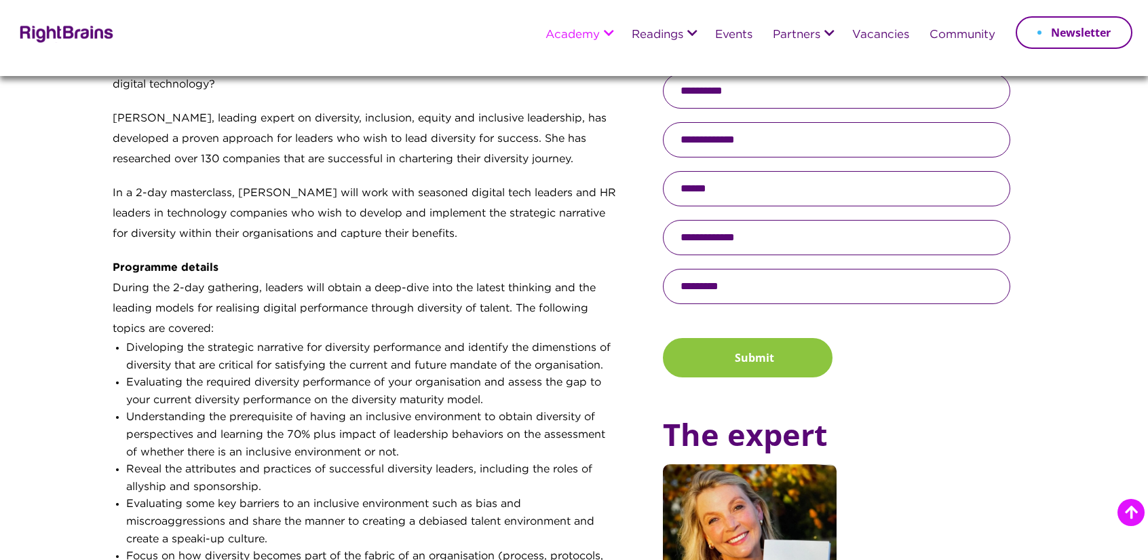
click at [159, 400] on li "Evaluating the required diversity performance of your organisation and assess t…" at bounding box center [371, 391] width 491 height 35
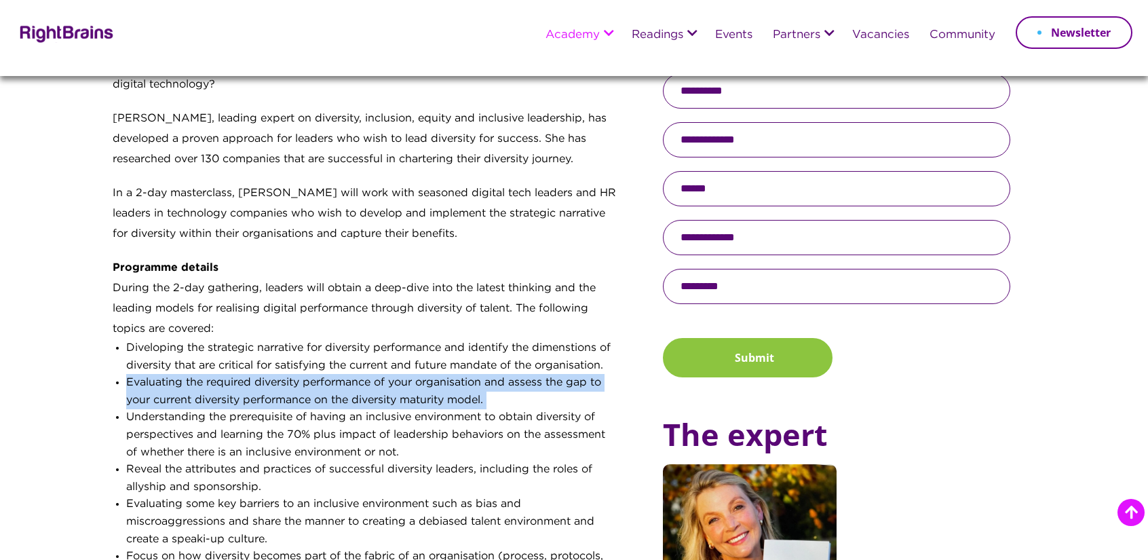
click at [159, 400] on li "Evaluating the required diversity performance of your organisation and assess t…" at bounding box center [371, 391] width 491 height 35
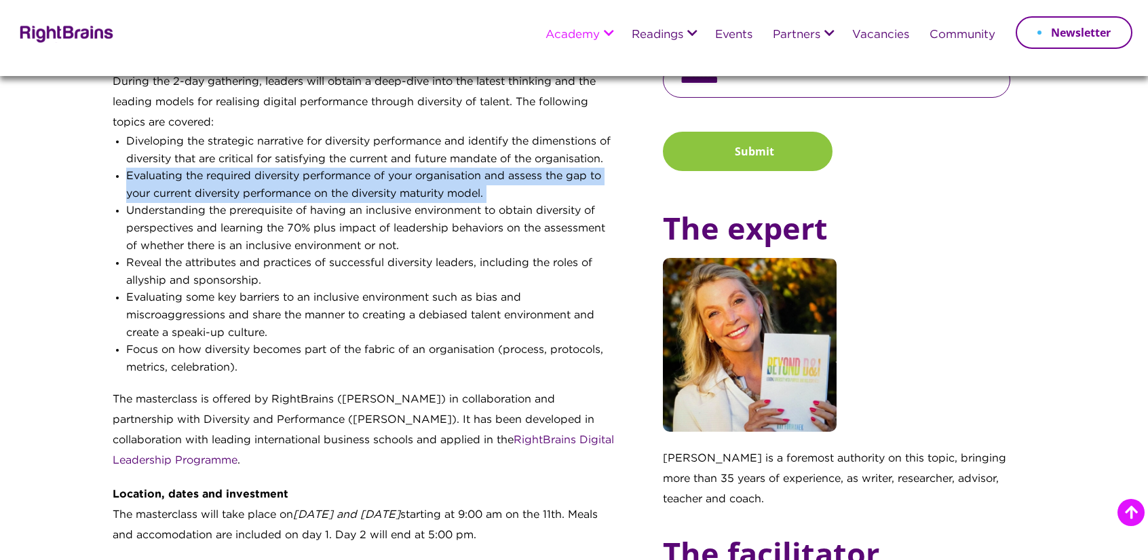
scroll to position [882, 0]
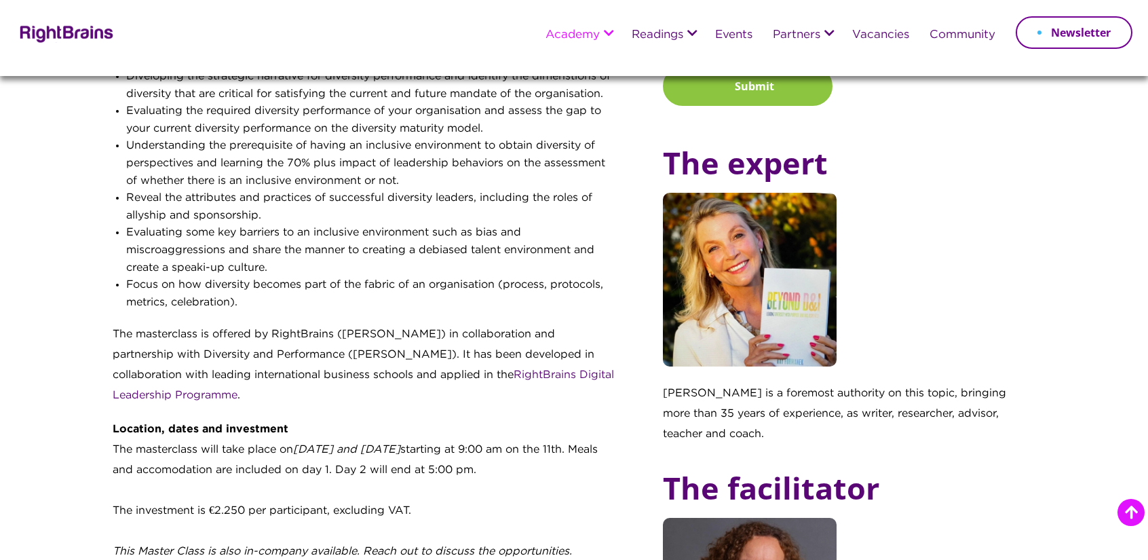
click at [937, 413] on p "[PERSON_NAME] is a foremost authority on this topic, bringing more than 35 year…" at bounding box center [836, 420] width 347 height 75
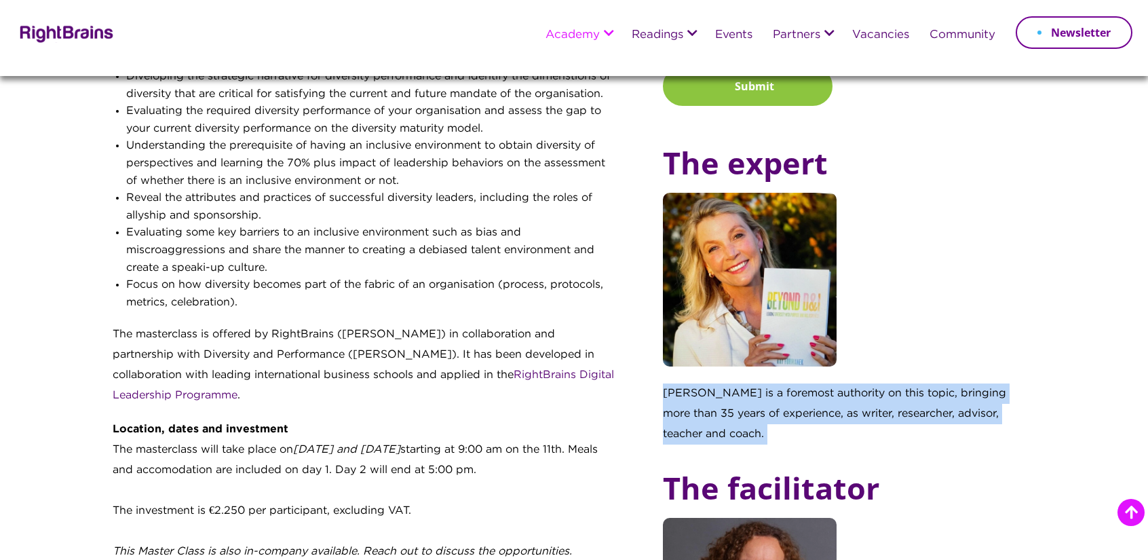
click at [937, 413] on p "[PERSON_NAME] is a foremost authority on this topic, bringing more than 35 year…" at bounding box center [836, 420] width 347 height 75
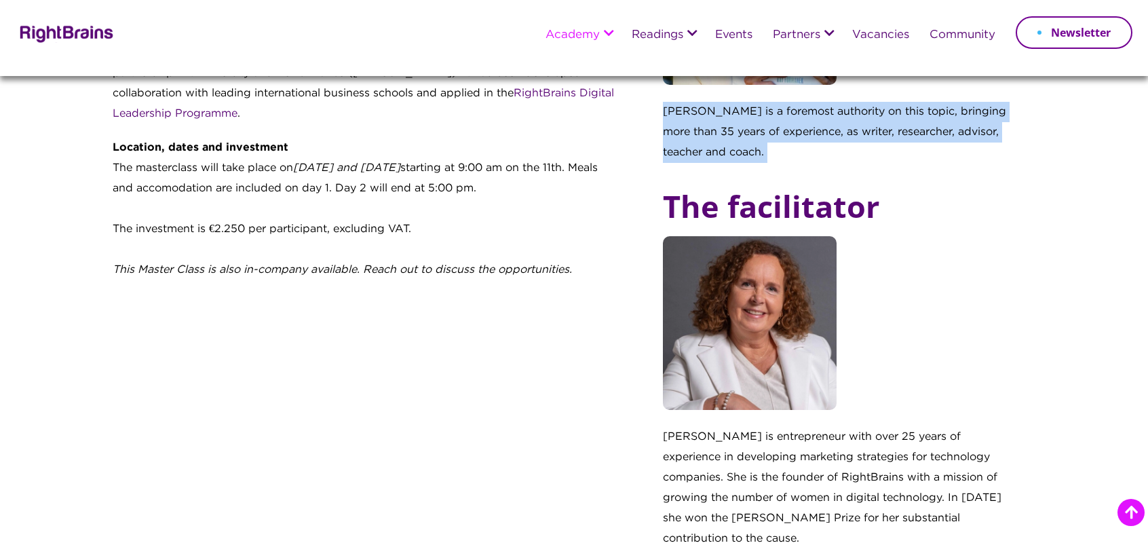
scroll to position [1222, 0]
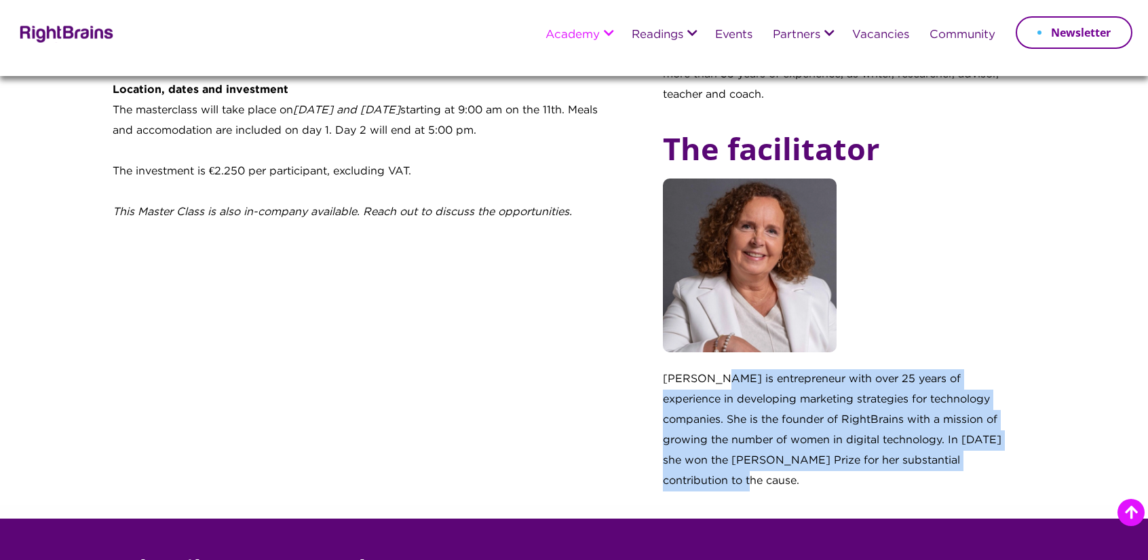
drag, startPoint x: 716, startPoint y: 382, endPoint x: 987, endPoint y: 464, distance: 283.0
click at [987, 464] on p "[PERSON_NAME] is entrepreneur with over 25 years of experience in developing ma…" at bounding box center [836, 437] width 347 height 136
click at [981, 469] on p "[PERSON_NAME] is entrepreneur with over 25 years of experience in developing ma…" at bounding box center [836, 437] width 347 height 136
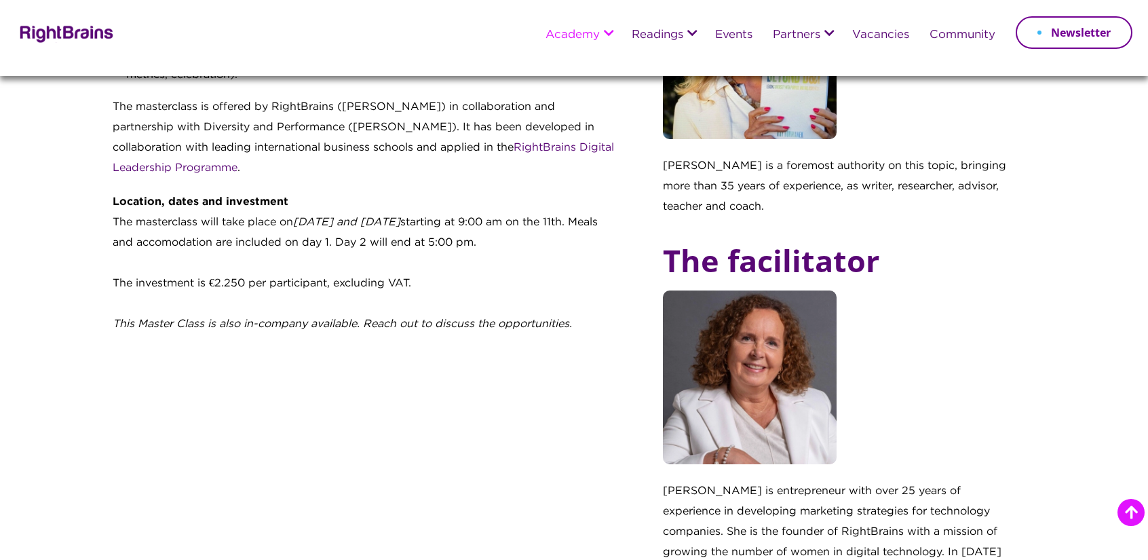
scroll to position [950, 0]
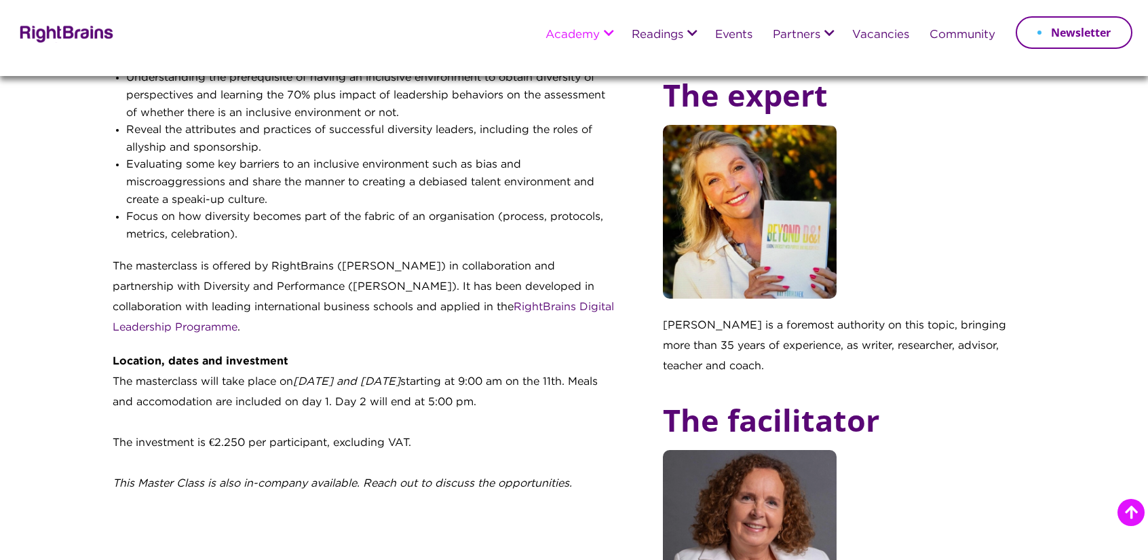
click at [231, 439] on div "The investment is €2.250 per participant, excluding VAT." at bounding box center [365, 443] width 505 height 20
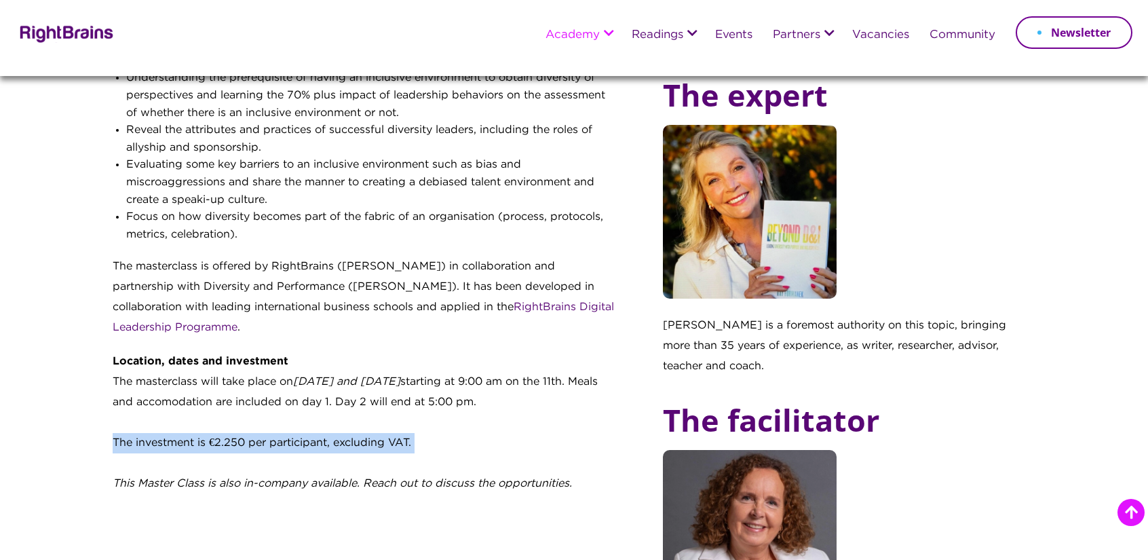
click at [231, 439] on div "The investment is €2.250 per participant, excluding VAT." at bounding box center [365, 443] width 505 height 20
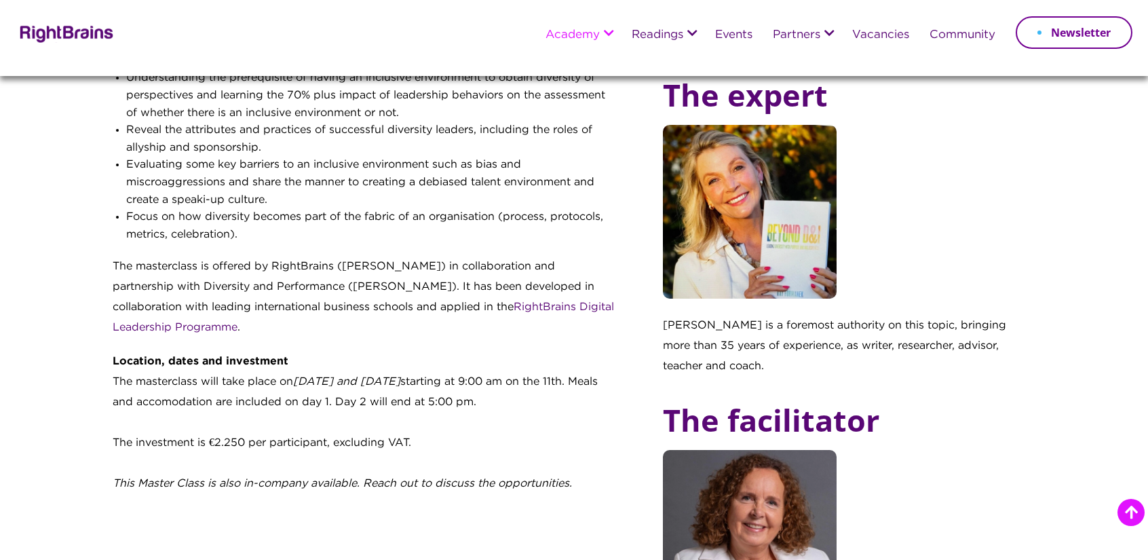
click at [257, 379] on div "The masterclass will take place on [DATE] and [DATE] starting at 9:00 am on the…" at bounding box center [365, 392] width 505 height 41
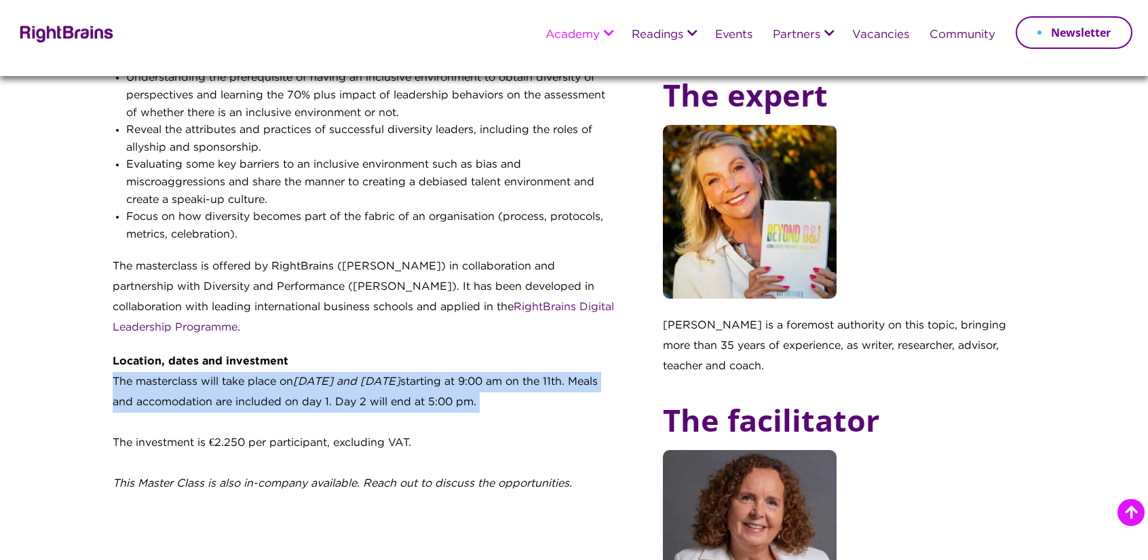
click at [257, 379] on div "The masterclass will take place on [DATE] and [DATE] starting at 9:00 am on the…" at bounding box center [365, 392] width 505 height 41
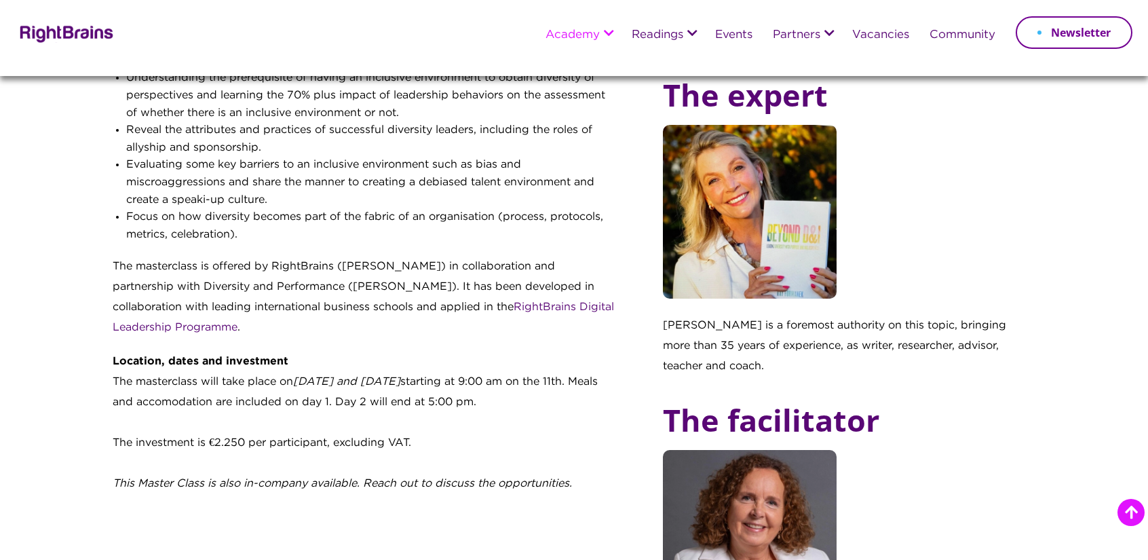
click at [519, 421] on div at bounding box center [365, 423] width 505 height 20
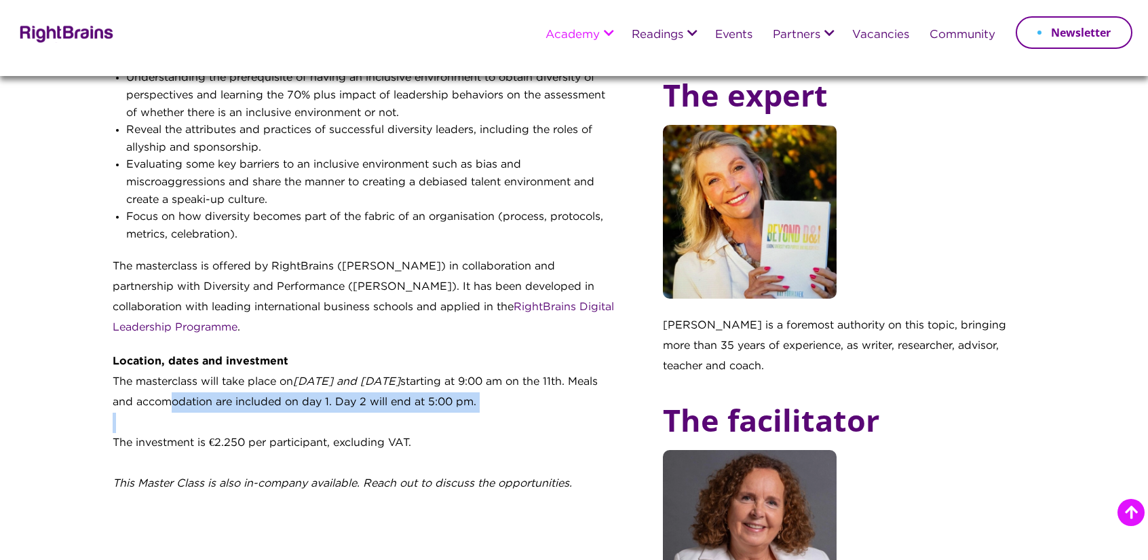
drag, startPoint x: 198, startPoint y: 394, endPoint x: 563, endPoint y: 426, distance: 366.5
click at [563, 426] on div "Less than fifty percent of organisations are able to turn their diversity and i…" at bounding box center [365, 26] width 505 height 935
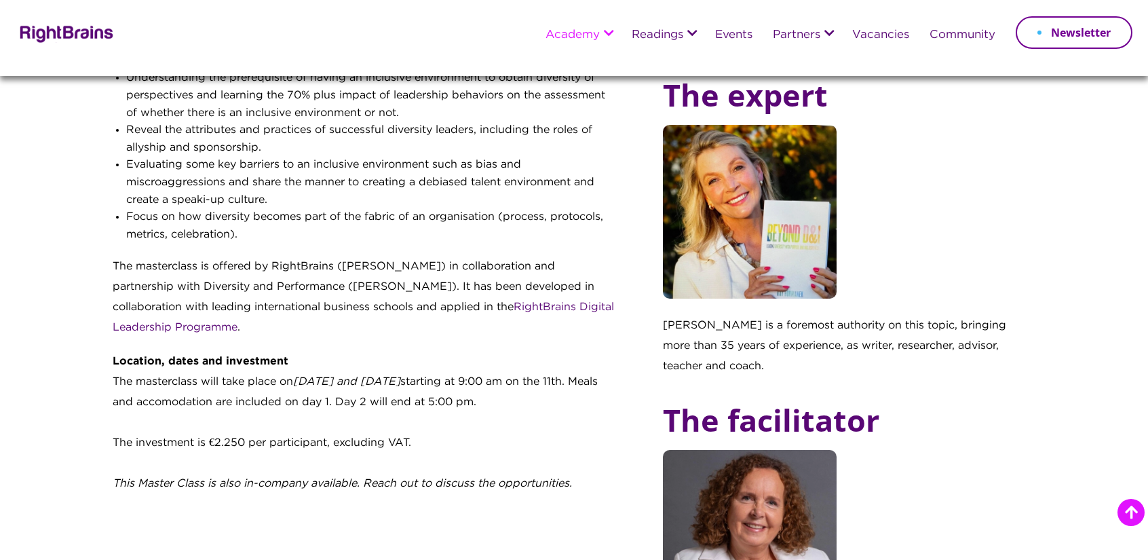
click at [533, 440] on div "The investment is €2.250 per participant, excluding VAT." at bounding box center [365, 443] width 505 height 20
drag, startPoint x: 503, startPoint y: 407, endPoint x: 569, endPoint y: 416, distance: 66.5
click at [569, 416] on div "Less than fifty percent of organisations are able to turn their diversity and i…" at bounding box center [365, 26] width 505 height 935
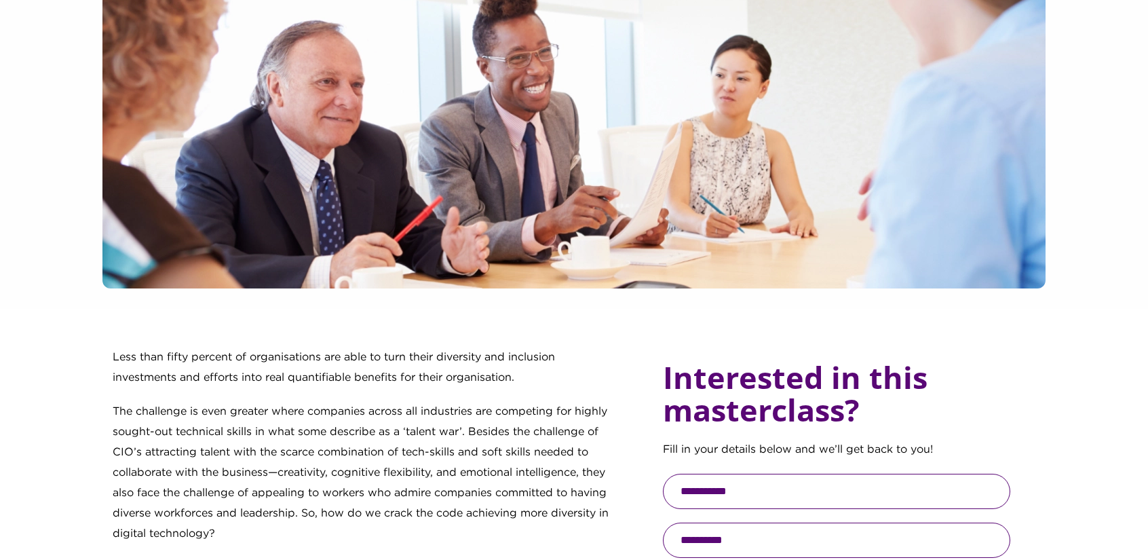
scroll to position [407, 0]
